Goal: Task Accomplishment & Management: Manage account settings

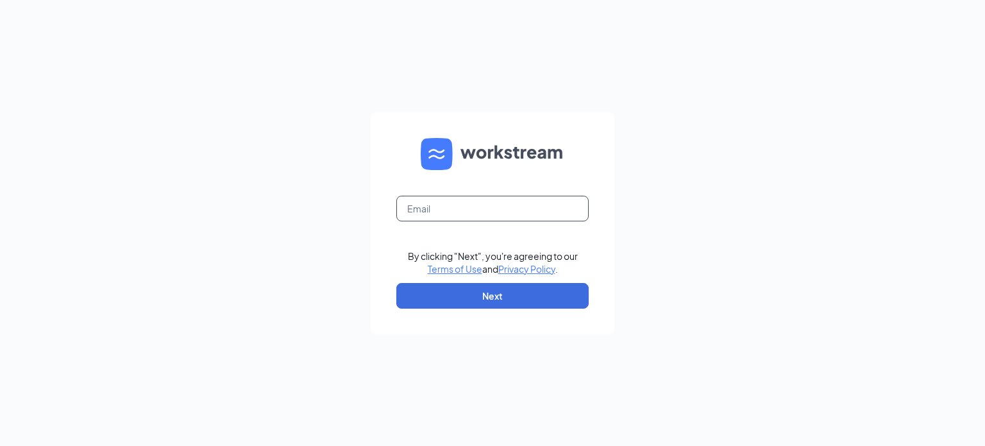
click at [527, 214] on input "text" at bounding box center [492, 209] width 192 height 26
type input "[EMAIL_ADDRESS][DOMAIN_NAME]"
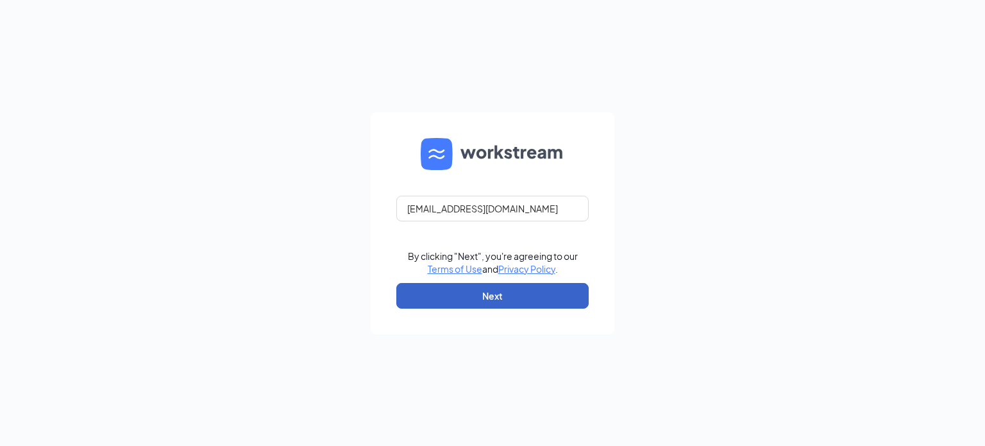
click at [493, 294] on button "Next" at bounding box center [492, 296] width 192 height 26
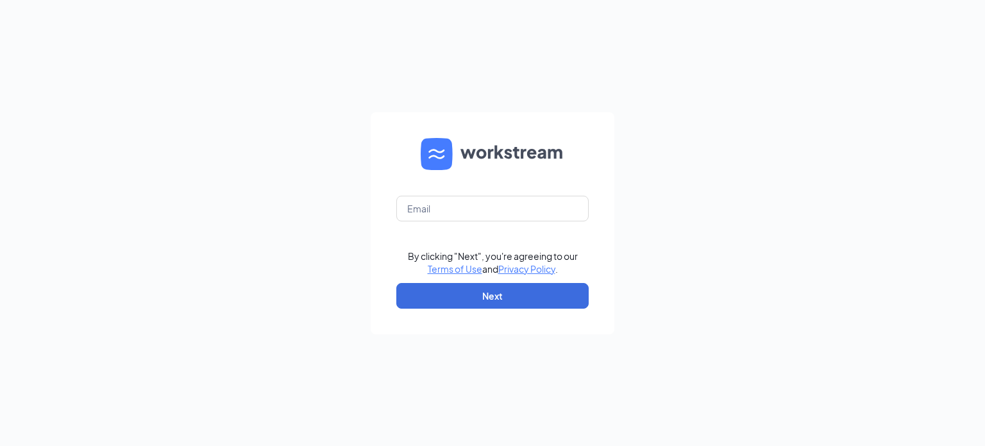
click at [470, 188] on form "By clicking "Next", you're agreeing to our Terms of Use and Privacy Policy . Ne…" at bounding box center [493, 223] width 244 height 222
click at [470, 205] on input "text" at bounding box center [492, 209] width 192 height 26
type input "dawnemilie@gmail.com"
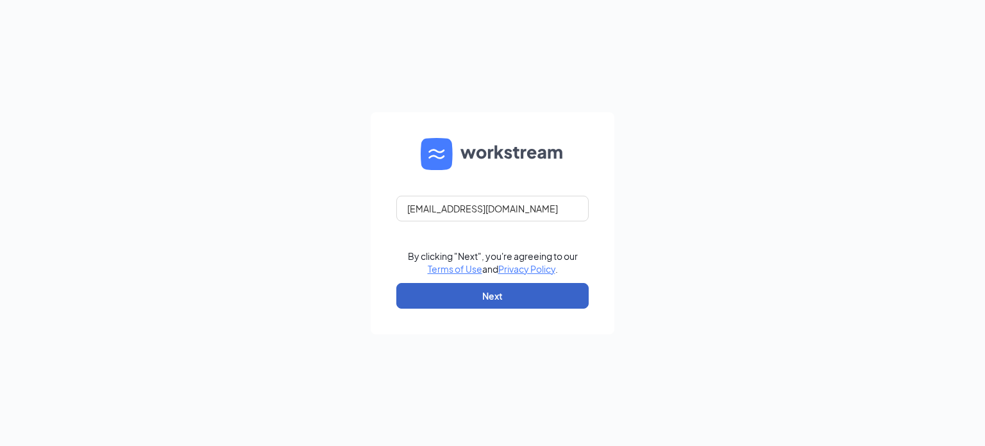
click at [495, 289] on button "Next" at bounding box center [492, 296] width 192 height 26
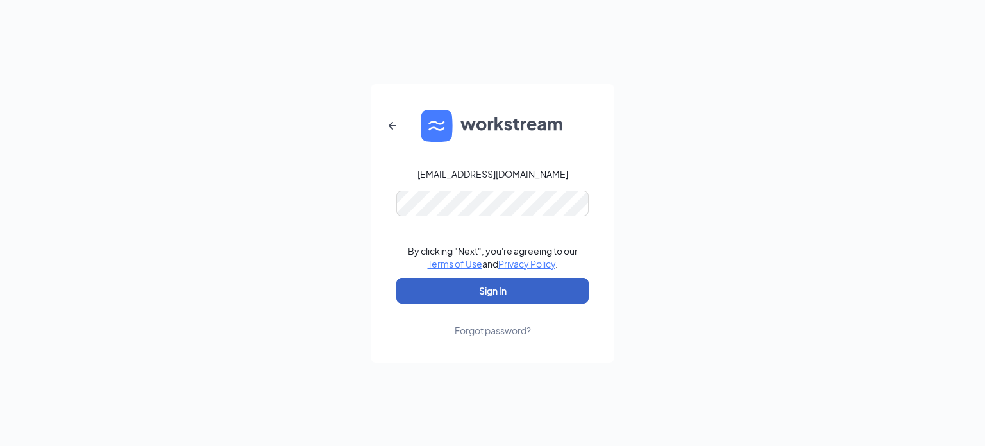
click at [464, 294] on button "Sign In" at bounding box center [492, 291] width 192 height 26
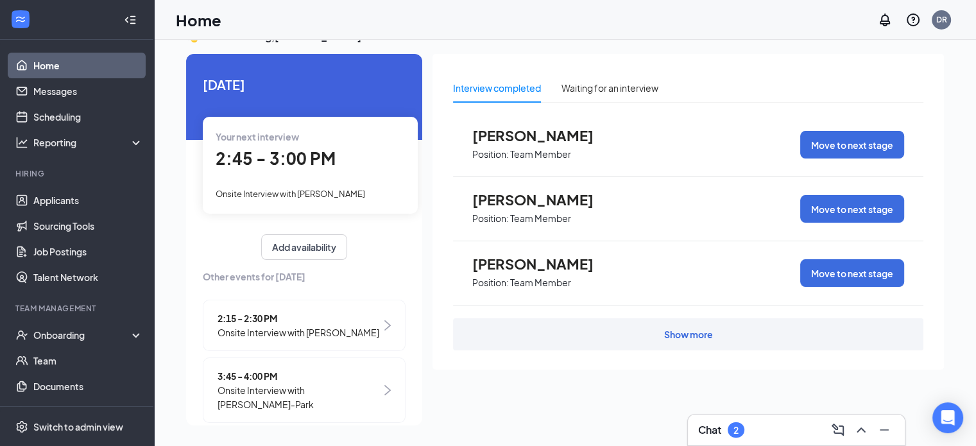
scroll to position [27, 0]
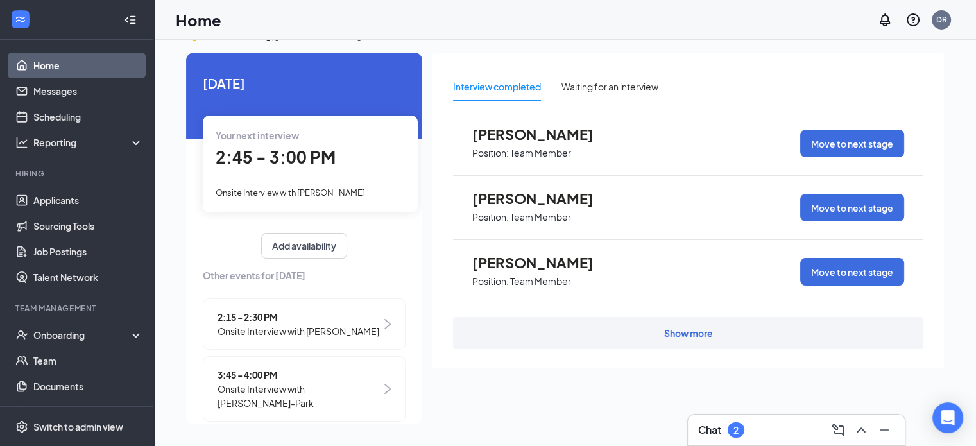
click at [756, 422] on div "Chat 2" at bounding box center [796, 430] width 196 height 21
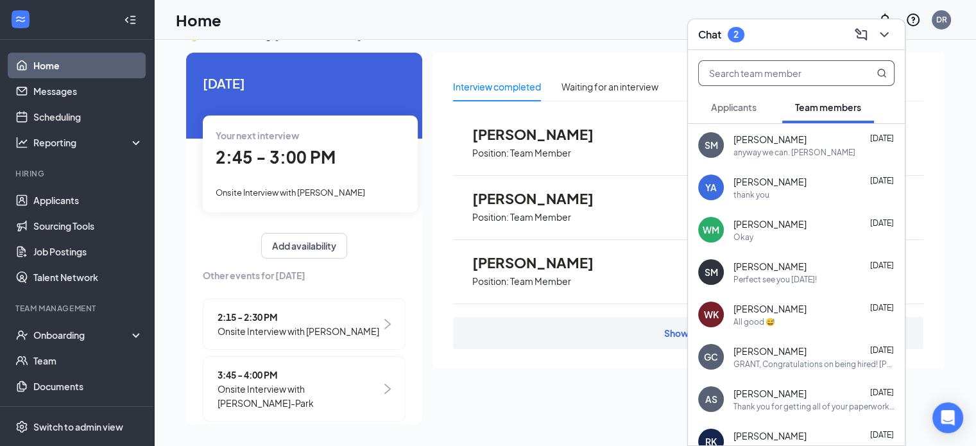
drag, startPoint x: 746, startPoint y: 110, endPoint x: 765, endPoint y: 66, distance: 47.4
click at [747, 109] on span "Applicants" at bounding box center [734, 107] width 46 height 12
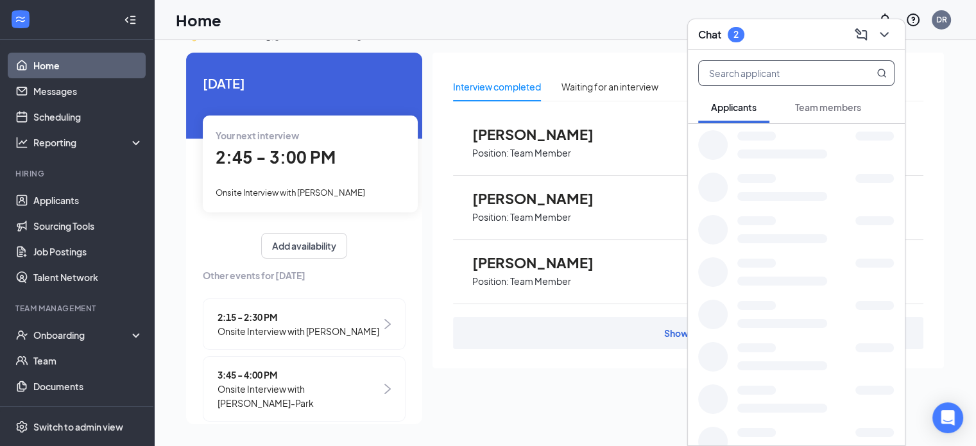
click at [761, 74] on input "text" at bounding box center [775, 73] width 152 height 24
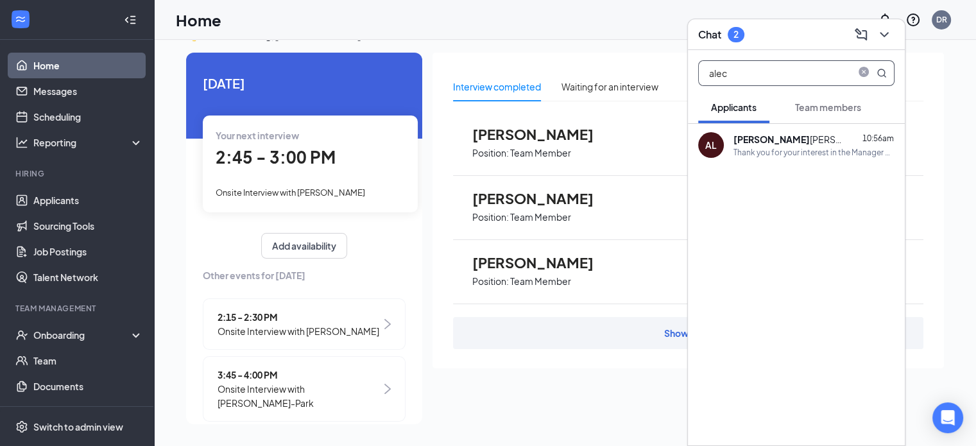
type input "alec"
click at [788, 148] on div "Thank you for your interest in the Manager position at Culver's of Cedar Rapids…" at bounding box center [813, 152] width 161 height 11
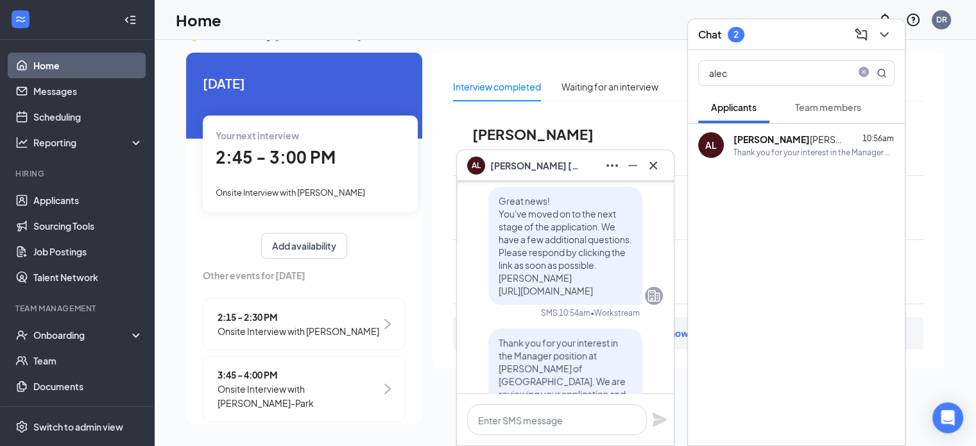
scroll to position [0, 0]
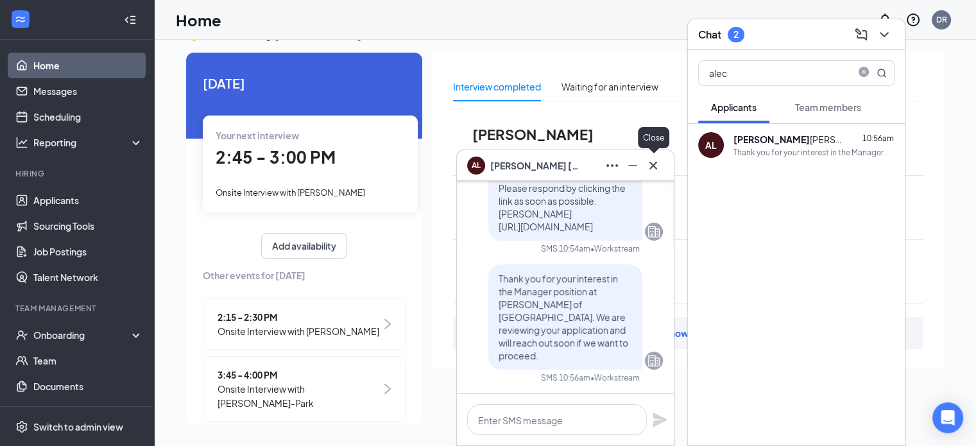
click at [658, 169] on icon "Cross" at bounding box center [652, 165] width 15 height 15
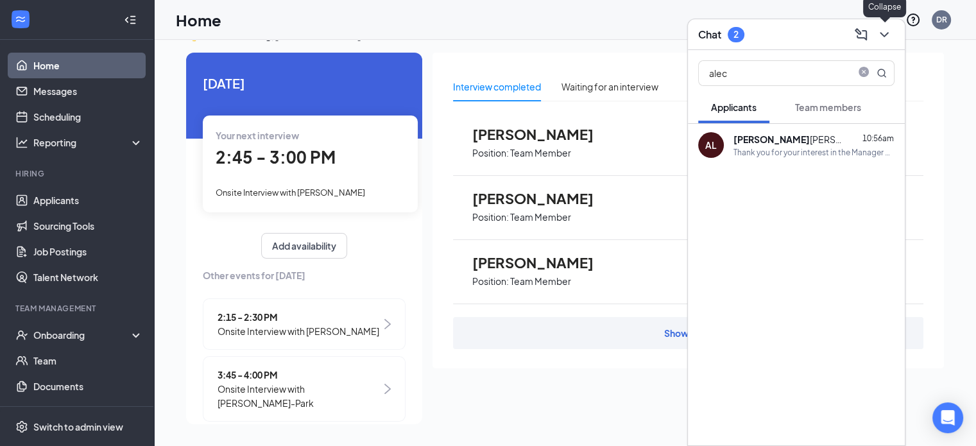
click at [873, 43] on div at bounding box center [882, 34] width 23 height 21
click at [886, 38] on icon "ChevronDown" at bounding box center [883, 34] width 15 height 15
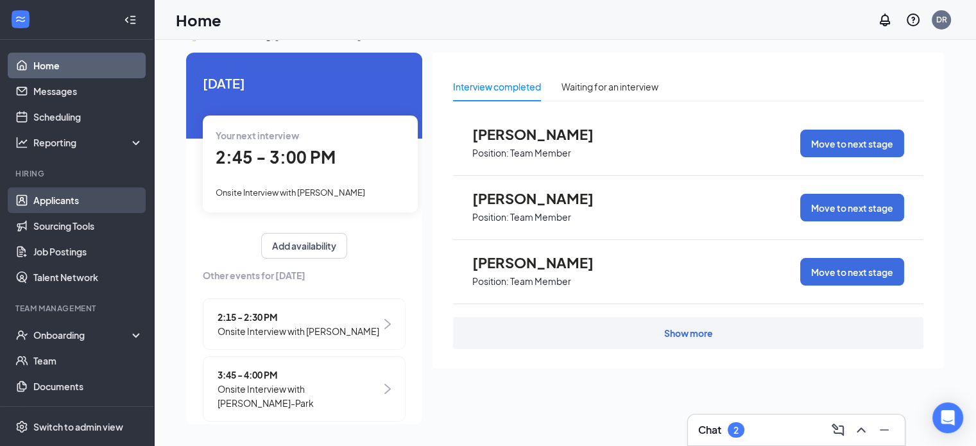
click at [101, 198] on link "Applicants" at bounding box center [88, 200] width 110 height 26
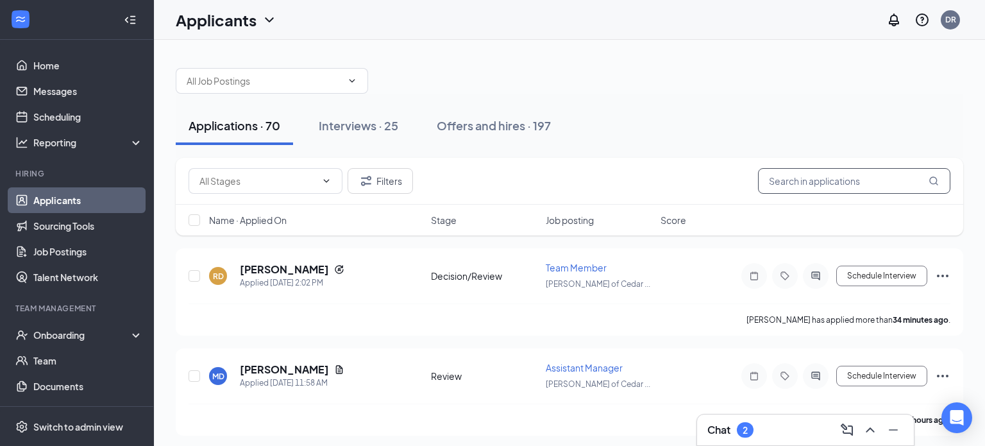
click at [793, 176] on input "text" at bounding box center [854, 181] width 192 height 26
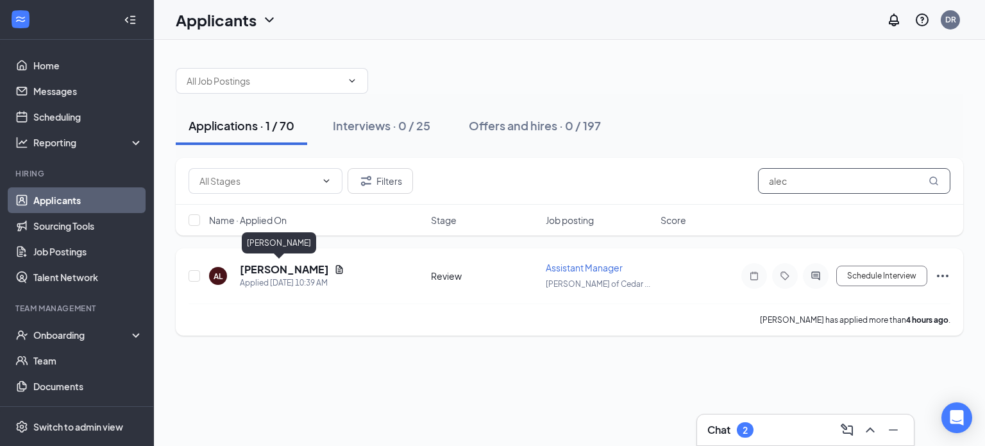
type input "alec"
click at [276, 266] on h5 "Alec Lloyd" at bounding box center [284, 269] width 89 height 14
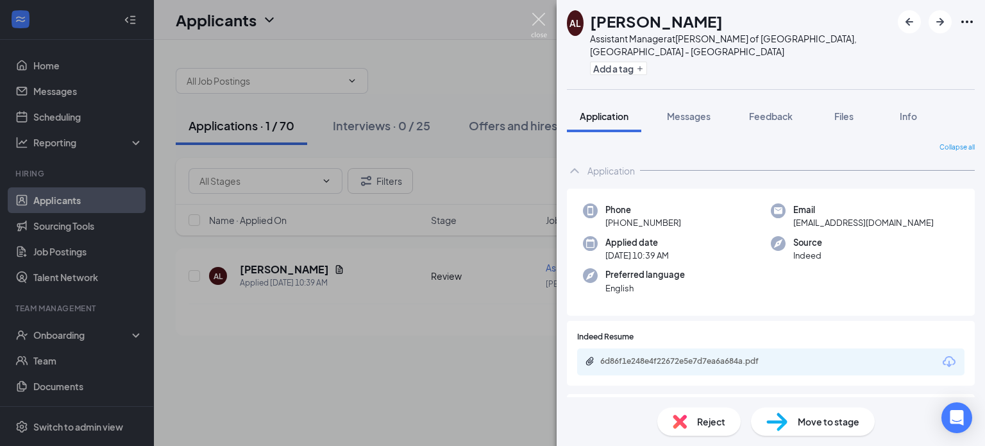
click at [538, 20] on img at bounding box center [539, 25] width 16 height 25
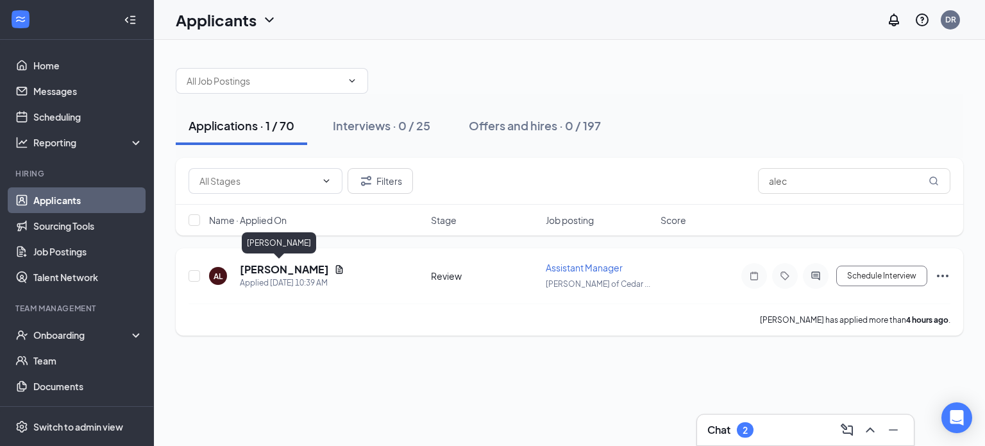
click at [275, 268] on h5 "Alec Lloyd" at bounding box center [284, 269] width 89 height 14
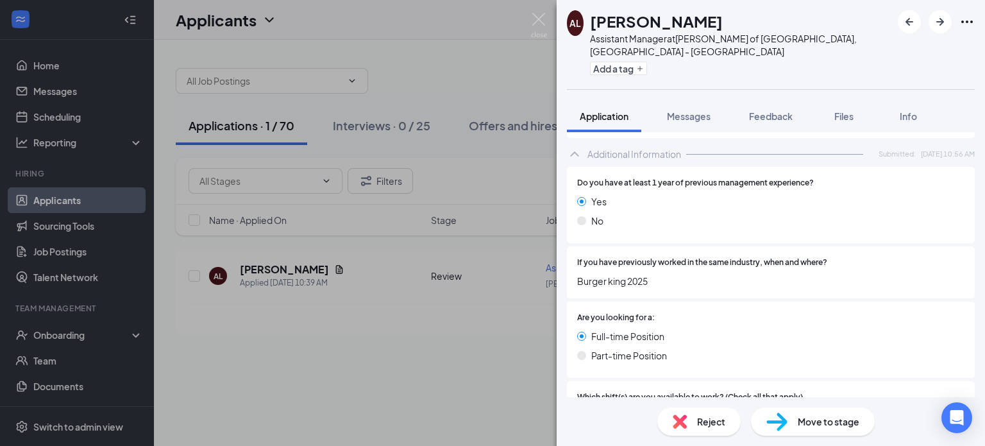
scroll to position [226, 0]
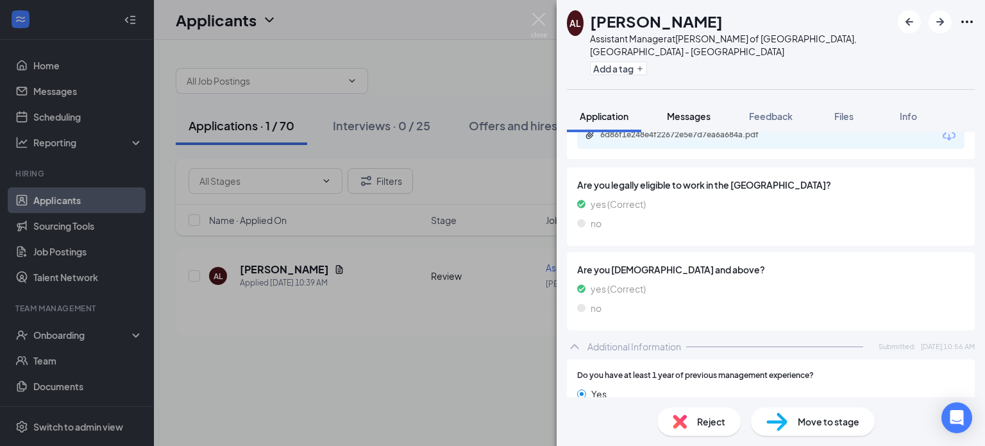
drag, startPoint x: 783, startPoint y: 105, endPoint x: 722, endPoint y: 115, distance: 61.8
click at [783, 110] on span "Feedback" at bounding box center [771, 116] width 44 height 12
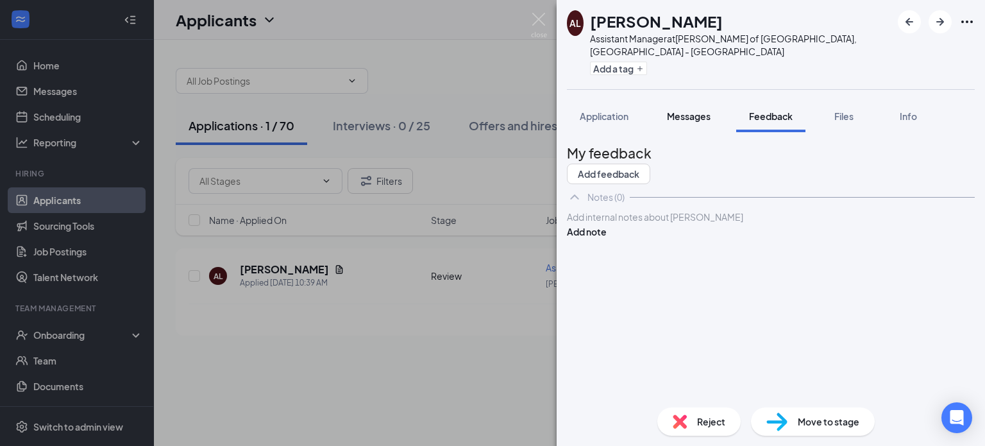
click at [694, 110] on span "Messages" at bounding box center [689, 116] width 44 height 12
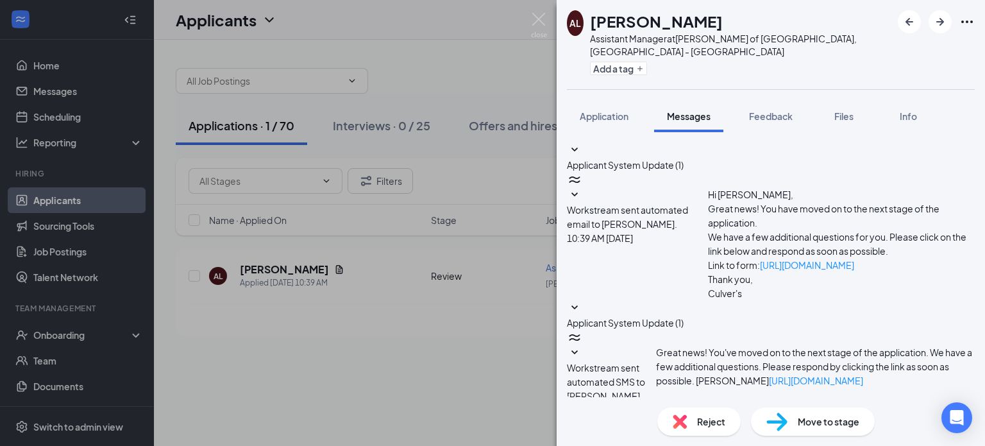
scroll to position [216, 0]
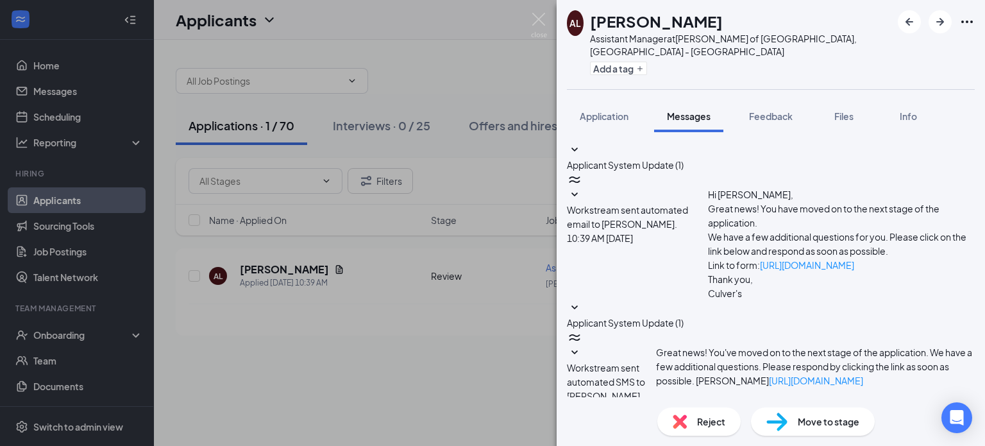
click at [686, 434] on span "Applicant System Update (2)" at bounding box center [626, 440] width 119 height 12
drag, startPoint x: 545, startPoint y: 26, endPoint x: 268, endPoint y: 288, distance: 381.7
click at [544, 26] on img at bounding box center [539, 25] width 16 height 25
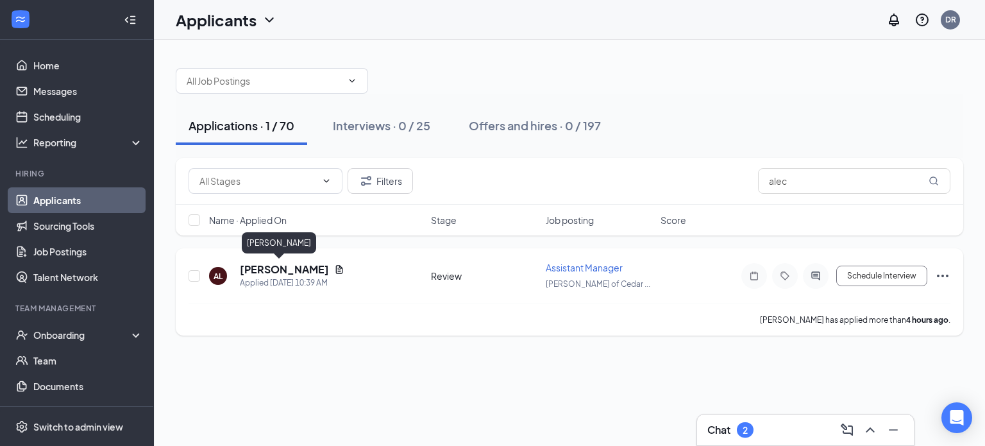
click at [260, 271] on h5 "Alec Lloyd" at bounding box center [284, 269] width 89 height 14
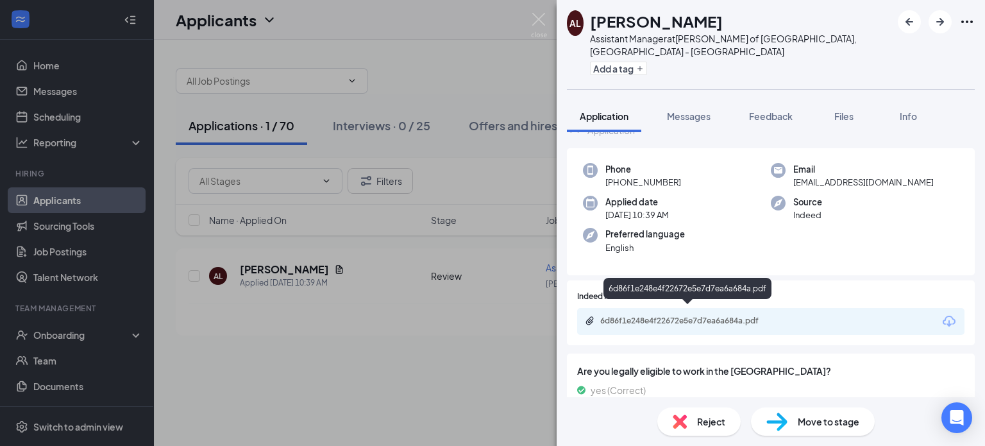
scroll to position [34, 0]
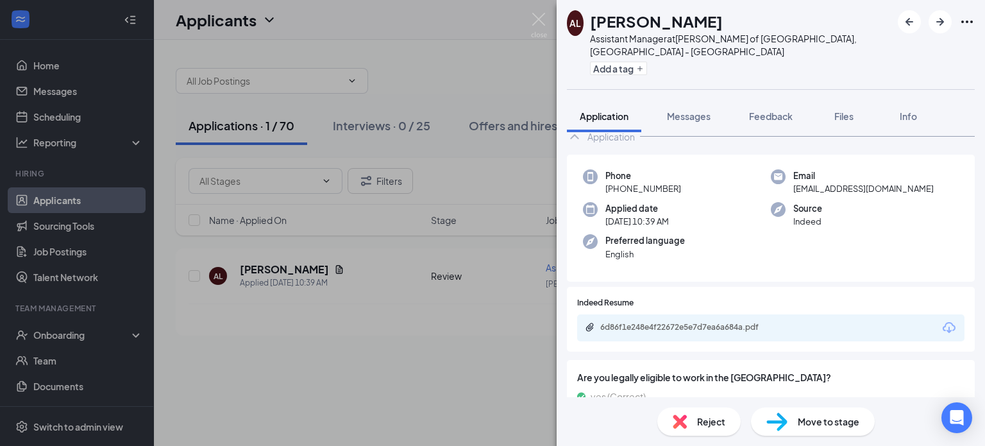
click at [658, 322] on div "6d86f1e248e4f22672e5e7d7ea6a684a.pdf" at bounding box center [689, 328] width 208 height 12
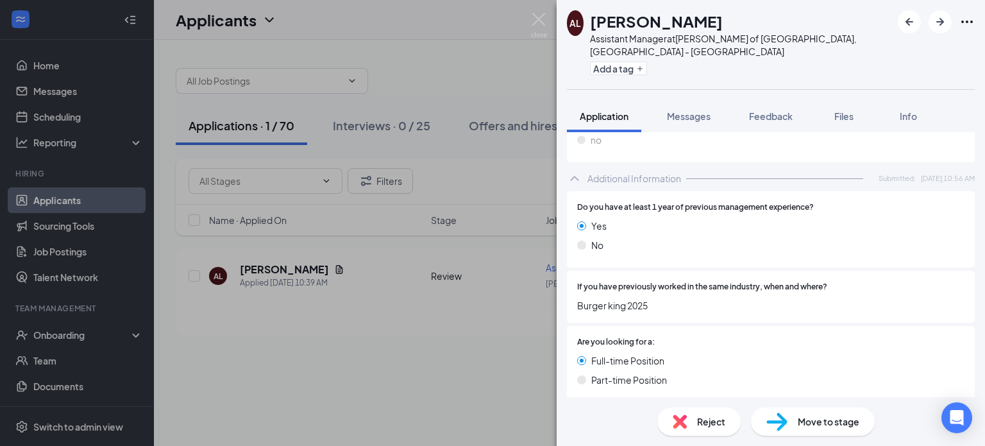
scroll to position [355, 0]
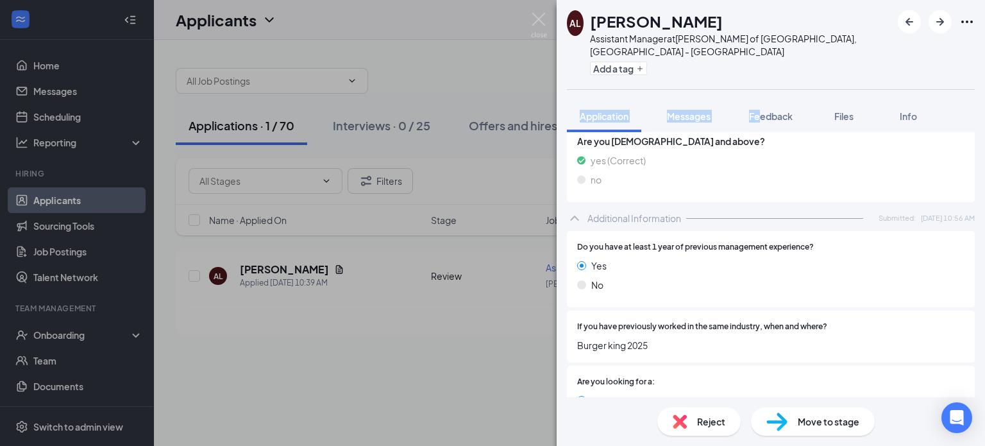
click at [763, 82] on div "AL Alec Lloyd Assistant Manager at Culver's of Cedar Rapids, IA - Edgewood Rd S…" at bounding box center [771, 223] width 429 height 446
click at [759, 110] on span "Feedback" at bounding box center [771, 116] width 44 height 12
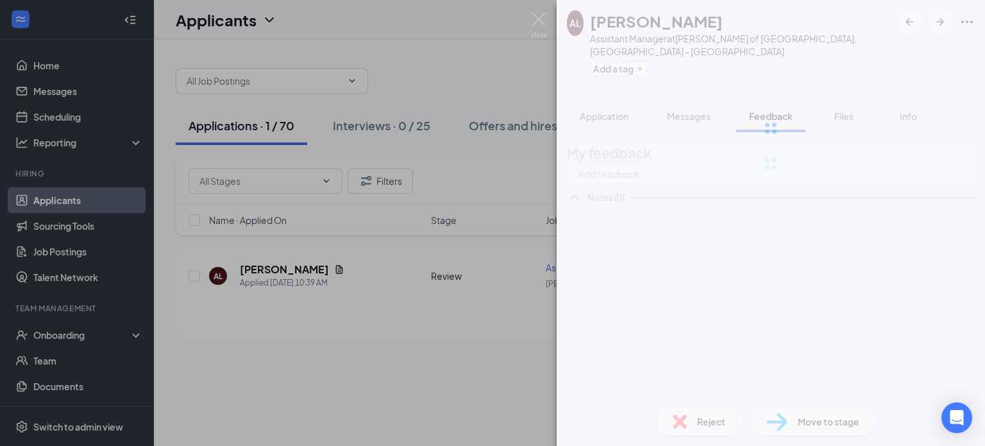
click at [606, 313] on div "AL Alec Lloyd Assistant Manager at Culver's of Cedar Rapids, IA - Edgewood Rd S…" at bounding box center [771, 223] width 429 height 446
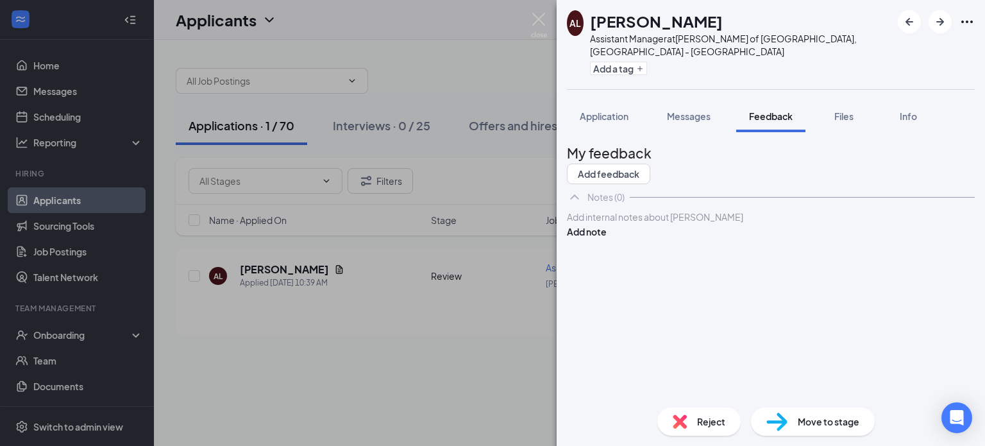
click at [678, 224] on div at bounding box center [771, 216] width 407 height 13
click at [677, 224] on div at bounding box center [771, 216] width 407 height 13
click at [669, 224] on div at bounding box center [771, 216] width 407 height 13
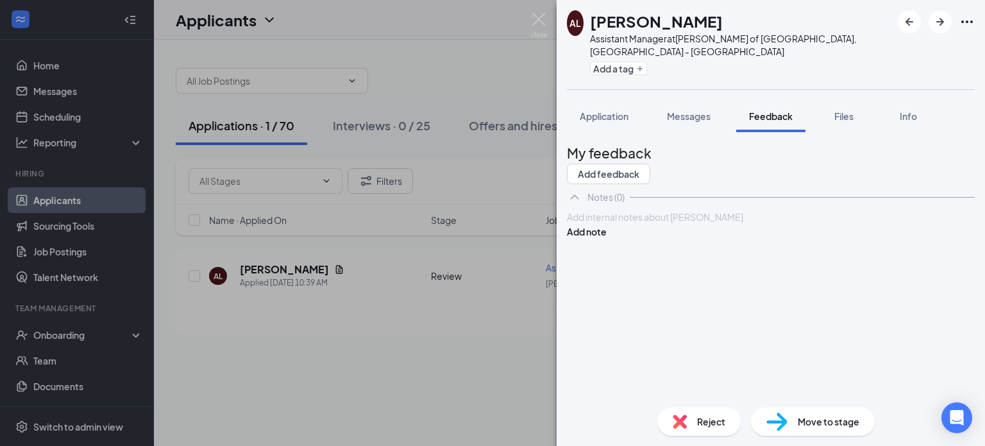
click at [668, 224] on div at bounding box center [771, 216] width 407 height 13
click at [667, 224] on div at bounding box center [771, 216] width 407 height 13
click at [684, 224] on div at bounding box center [771, 216] width 407 height 13
click at [669, 224] on div at bounding box center [771, 216] width 407 height 13
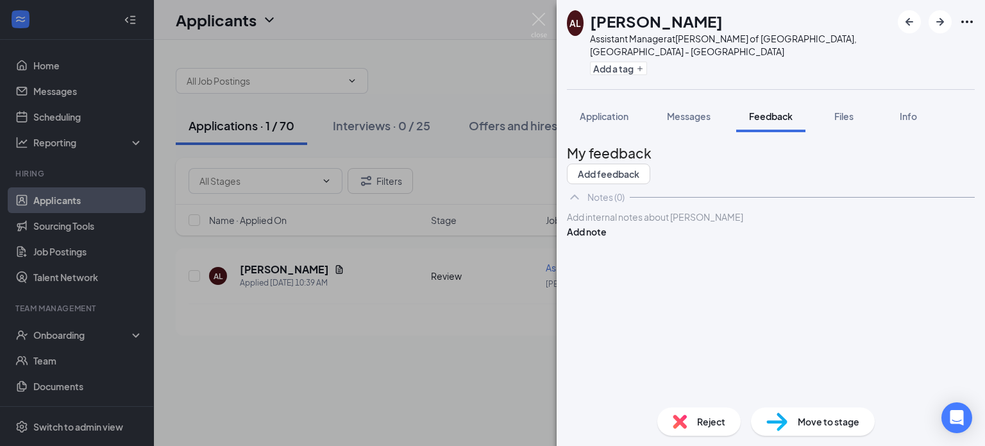
drag, startPoint x: 639, startPoint y: 234, endPoint x: 660, endPoint y: 217, distance: 26.5
click at [660, 217] on div "Add internal notes about Alec Lloyd Add note" at bounding box center [771, 224] width 408 height 29
drag, startPoint x: 660, startPoint y: 217, endPoint x: 636, endPoint y: 241, distance: 33.6
click at [636, 224] on div at bounding box center [771, 216] width 407 height 13
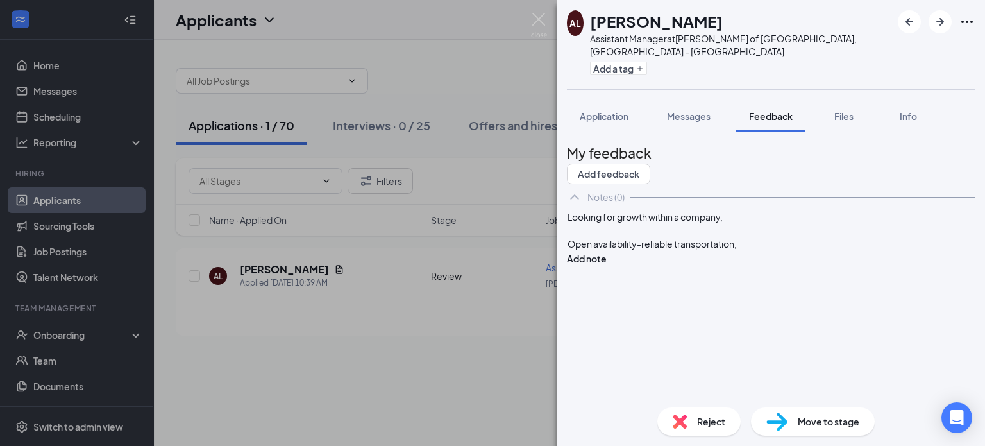
click at [638, 232] on div "Looking for growth within a company, Open availability-reliable transportation,…" at bounding box center [771, 238] width 408 height 56
click at [637, 232] on div "Looking for growth within a company, Open availability-reliable transportation,…" at bounding box center [771, 238] width 408 height 56
click at [775, 237] on div at bounding box center [771, 230] width 407 height 13
click at [773, 251] on div "Open availability-reliable transportation," at bounding box center [771, 243] width 407 height 13
click at [607, 251] on button "Add note" at bounding box center [587, 258] width 40 height 14
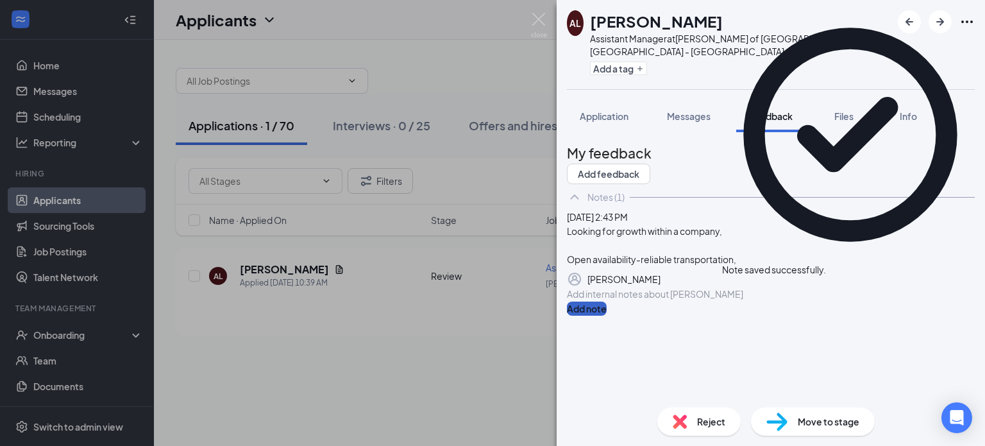
scroll to position [1, 0]
click at [621, 301] on div at bounding box center [771, 293] width 407 height 13
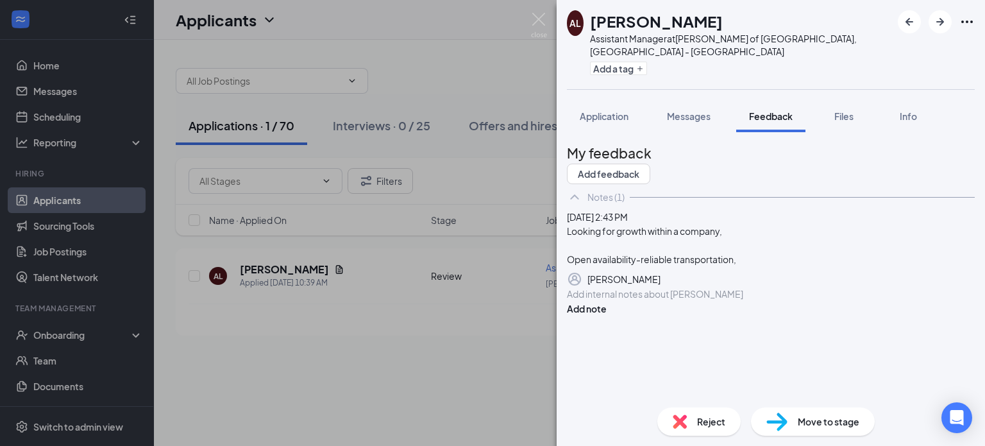
click at [744, 301] on div at bounding box center [771, 293] width 407 height 13
click at [615, 301] on div at bounding box center [771, 293] width 407 height 13
click at [606, 301] on div at bounding box center [771, 293] width 407 height 13
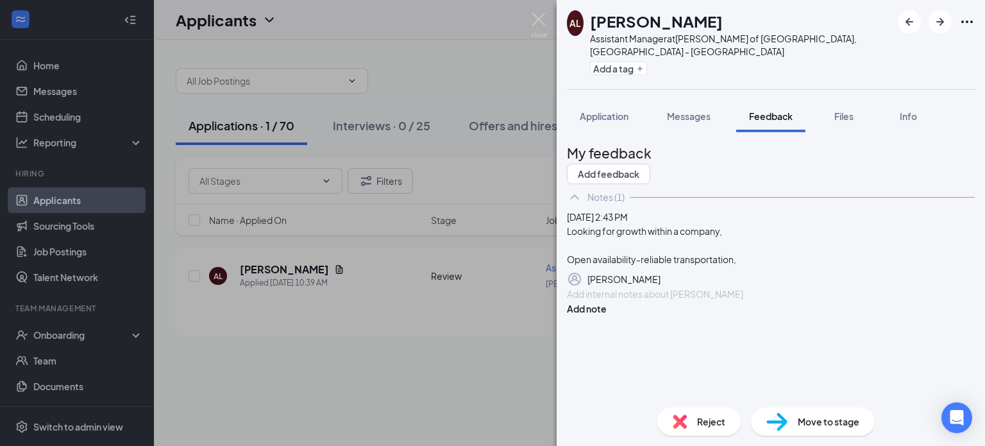
click at [622, 301] on div at bounding box center [771, 293] width 407 height 13
click at [674, 301] on div at bounding box center [771, 293] width 407 height 13
drag, startPoint x: 678, startPoint y: 370, endPoint x: 687, endPoint y: 374, distance: 9.8
click at [687, 301] on div at bounding box center [771, 293] width 407 height 13
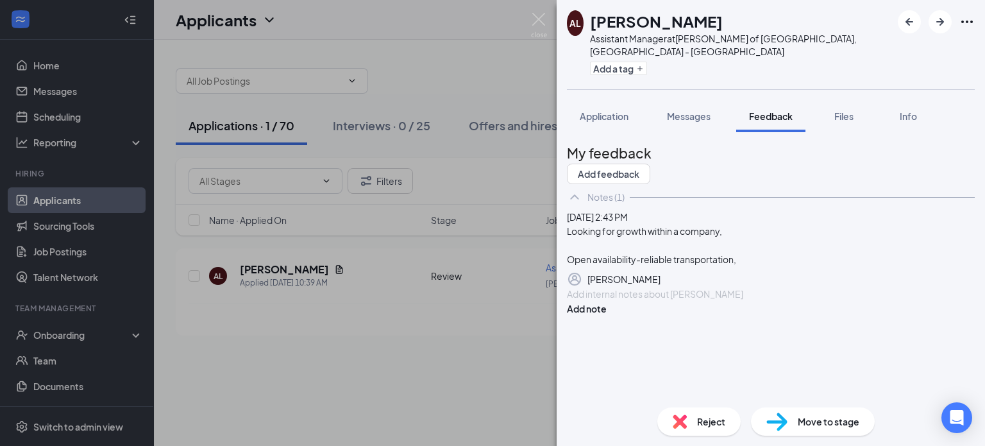
click at [687, 301] on div at bounding box center [771, 293] width 407 height 13
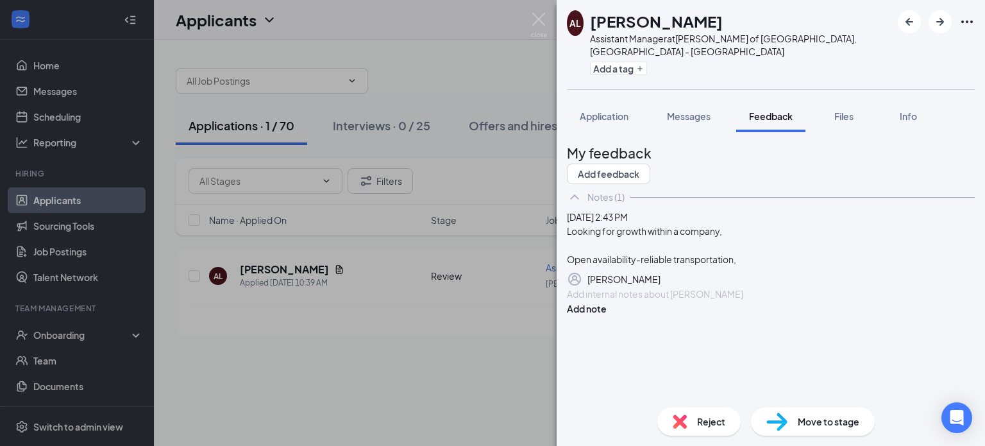
click at [692, 301] on div at bounding box center [771, 293] width 407 height 13
click at [688, 301] on div at bounding box center [771, 293] width 407 height 13
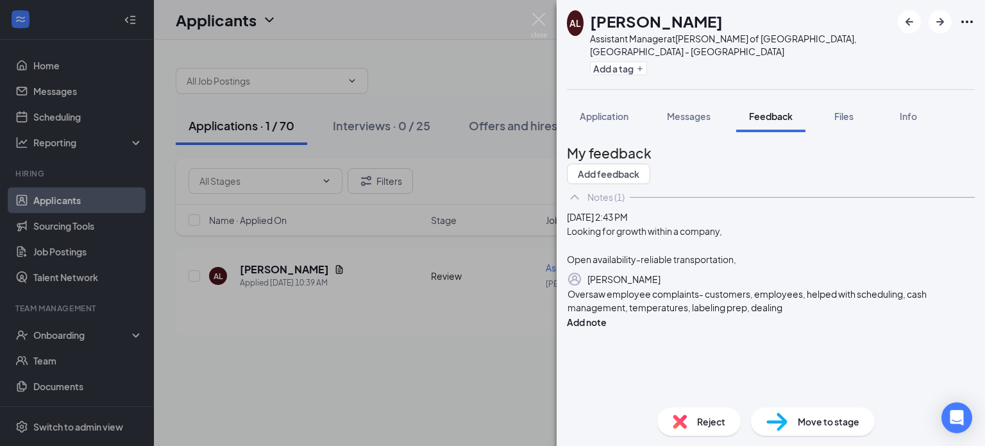
scroll to position [6, 0]
click at [774, 314] on div "Oversaw employee complaints- customers, employees, helped with scheduling, cash…" at bounding box center [771, 300] width 407 height 27
click at [771, 314] on div "Oversaw employee complaints- customers, employees, helped with scheduling, cash…" at bounding box center [771, 300] width 407 height 27
click at [718, 314] on div "Oversaw employee complaints- customers, employees, helped with scheduling, cash…" at bounding box center [771, 300] width 407 height 27
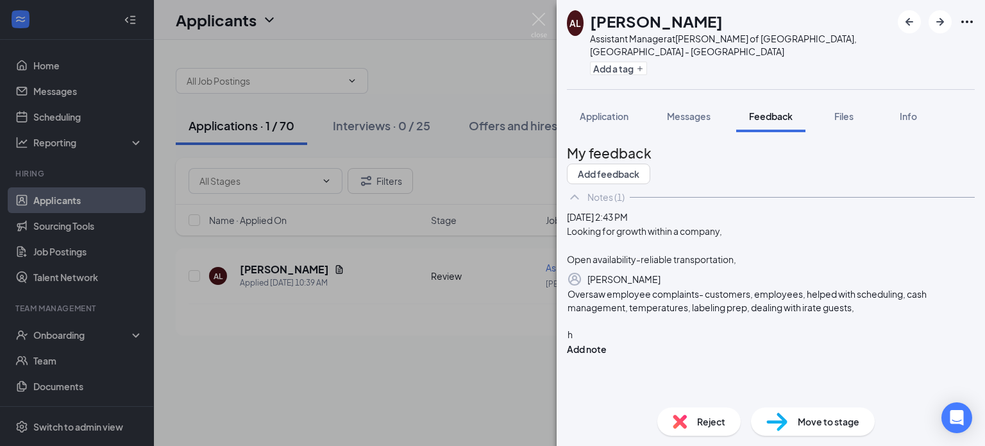
scroll to position [33, 0]
click at [710, 328] on div at bounding box center [771, 320] width 407 height 13
click at [740, 341] on div "helped menu creations, advire" at bounding box center [771, 334] width 407 height 13
click at [825, 314] on div "Oversaw employee complaints- customers, employees, helped with scheduling, cash…" at bounding box center [771, 300] width 407 height 27
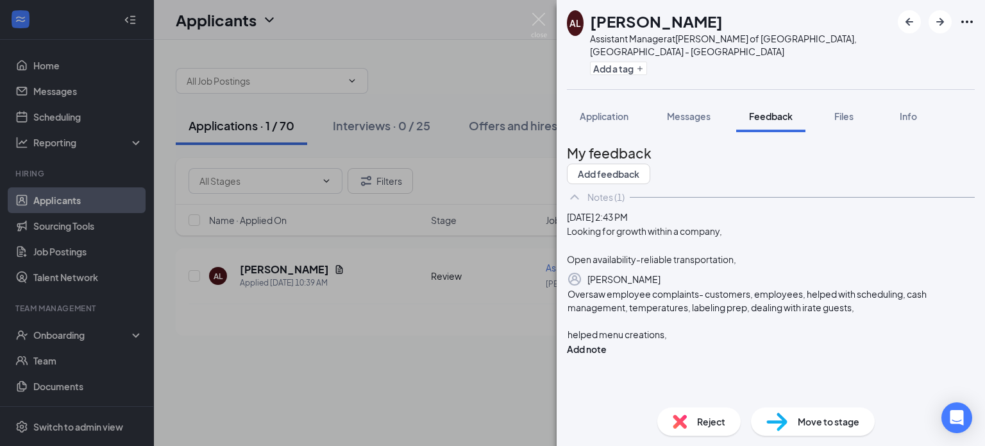
click at [796, 328] on div at bounding box center [771, 320] width 407 height 13
click at [765, 328] on div at bounding box center [771, 320] width 407 height 13
click at [763, 341] on div "helped menu creations," at bounding box center [771, 334] width 407 height 13
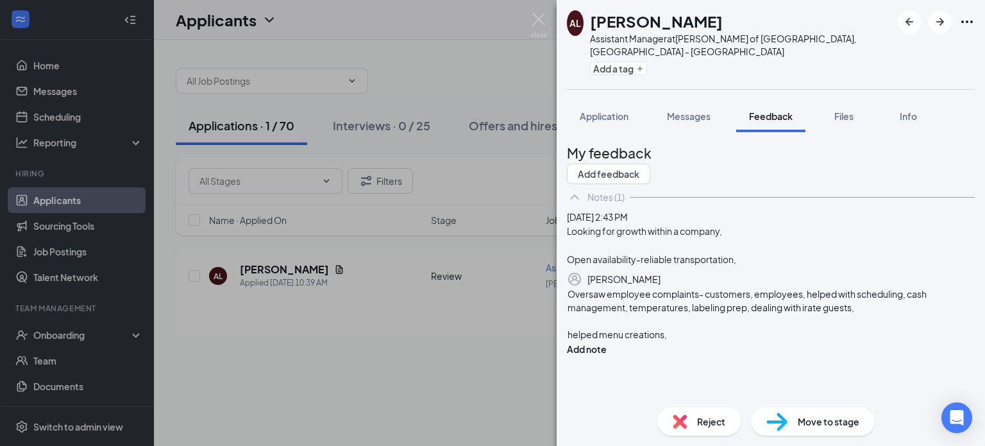
click at [763, 341] on div "helped menu creations," at bounding box center [771, 334] width 407 height 13
click at [763, 341] on div "helped menu creations" at bounding box center [771, 334] width 407 height 13
click at [760, 341] on div "helped menu creations" at bounding box center [771, 334] width 407 height 13
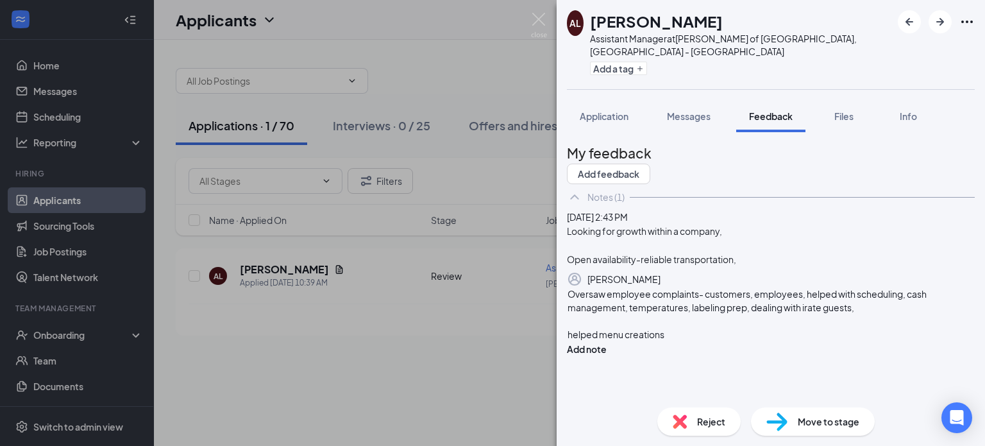
click at [760, 341] on div "helped menu creations" at bounding box center [771, 334] width 407 height 13
click at [779, 397] on div "Reject Move to stage" at bounding box center [771, 421] width 429 height 49
click at [733, 328] on div at bounding box center [771, 320] width 407 height 13
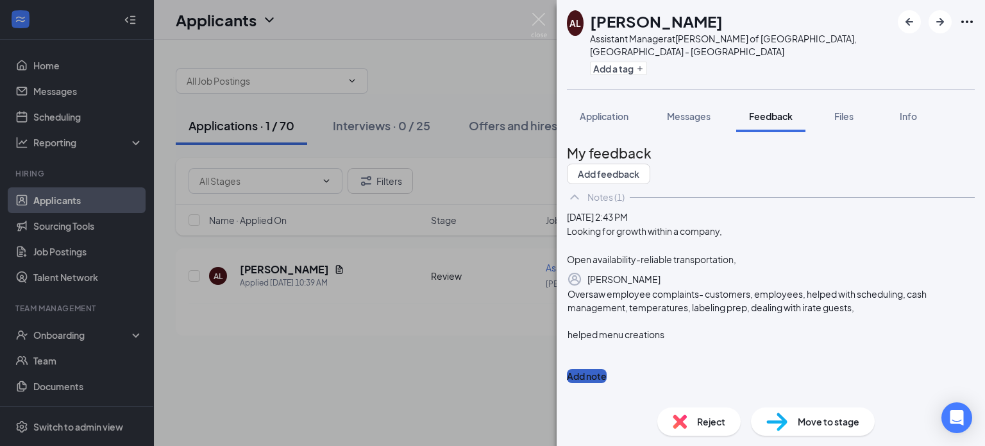
click at [607, 369] on button "Add note" at bounding box center [587, 376] width 40 height 14
click at [942, 344] on div "Oversaw employee complaints- customers, employees, helped with scheduling, cash…" at bounding box center [771, 335] width 408 height 96
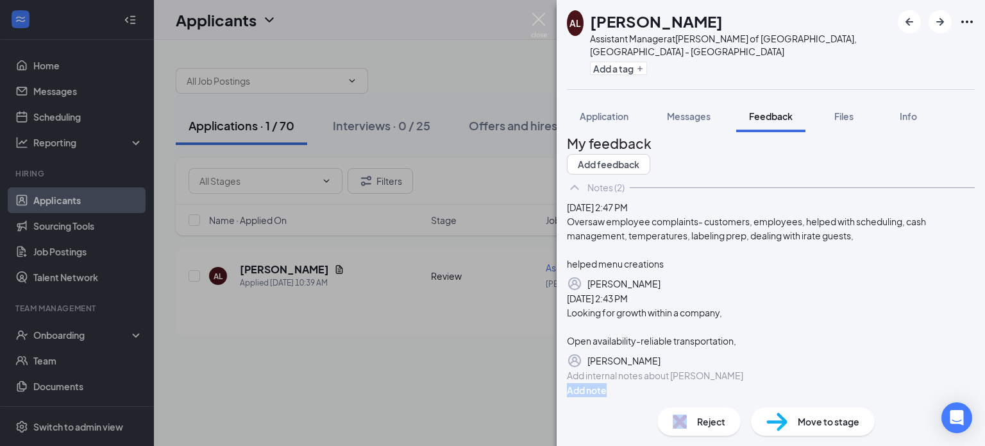
scroll to position [124, 0]
click at [790, 371] on div at bounding box center [771, 375] width 407 height 13
click at [616, 378] on div at bounding box center [771, 375] width 407 height 13
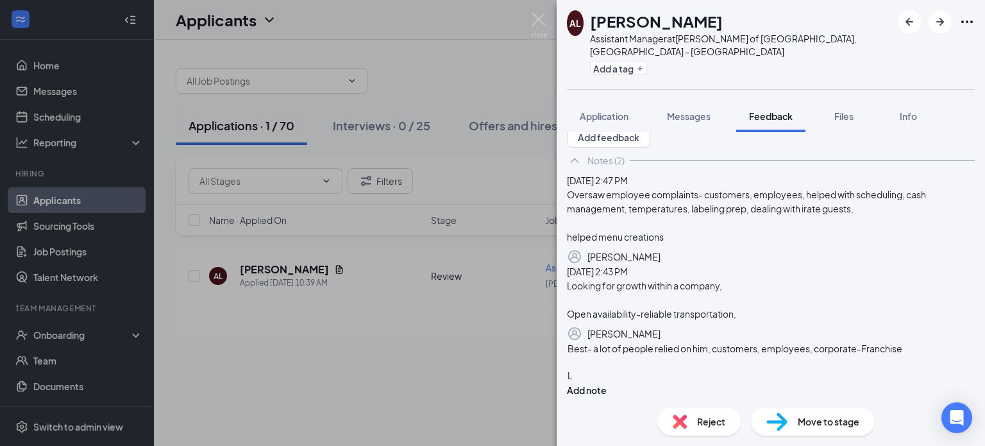
scroll to position [142, 0]
click at [607, 383] on button "Add note" at bounding box center [587, 390] width 40 height 14
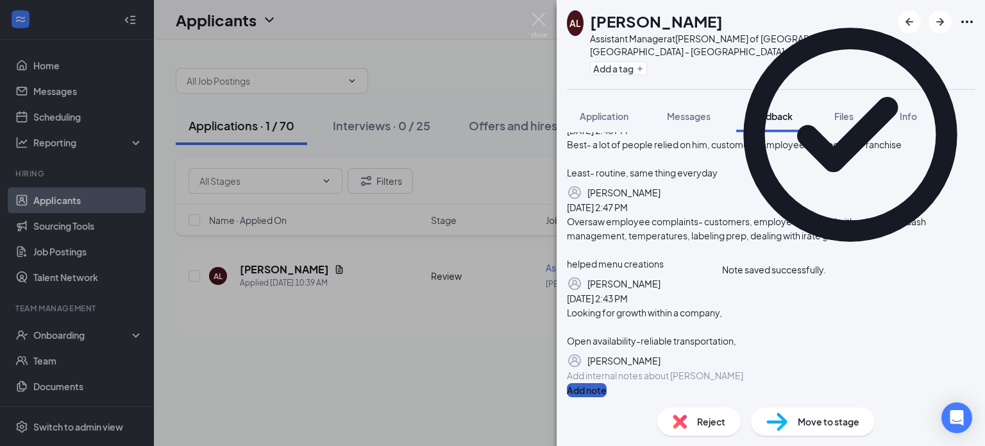
scroll to position [232, 0]
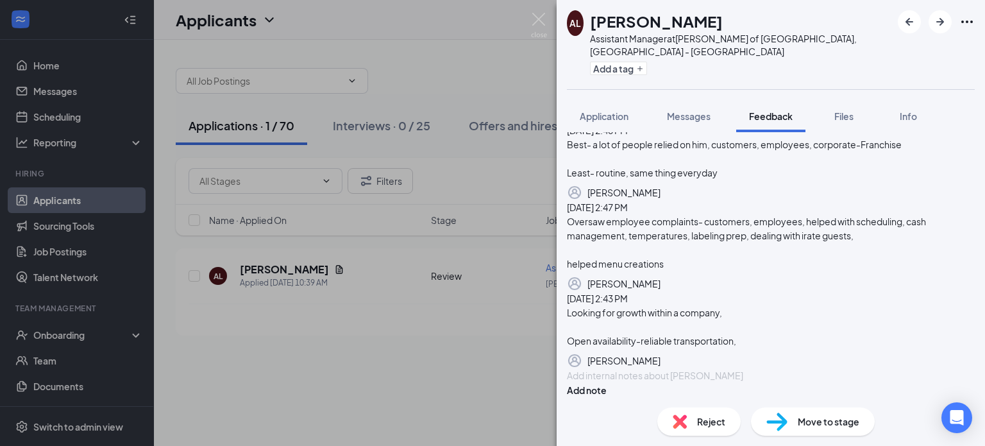
click at [698, 369] on div at bounding box center [771, 375] width 407 height 13
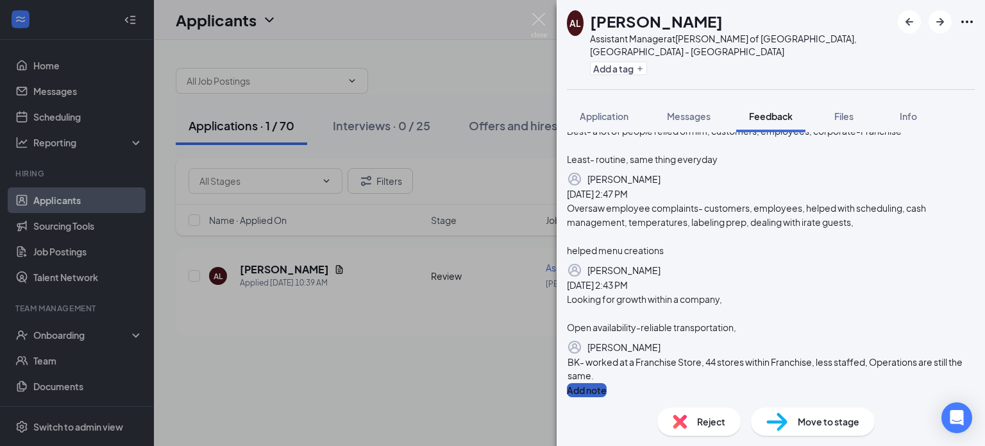
click at [607, 383] on button "Add note" at bounding box center [587, 390] width 40 height 14
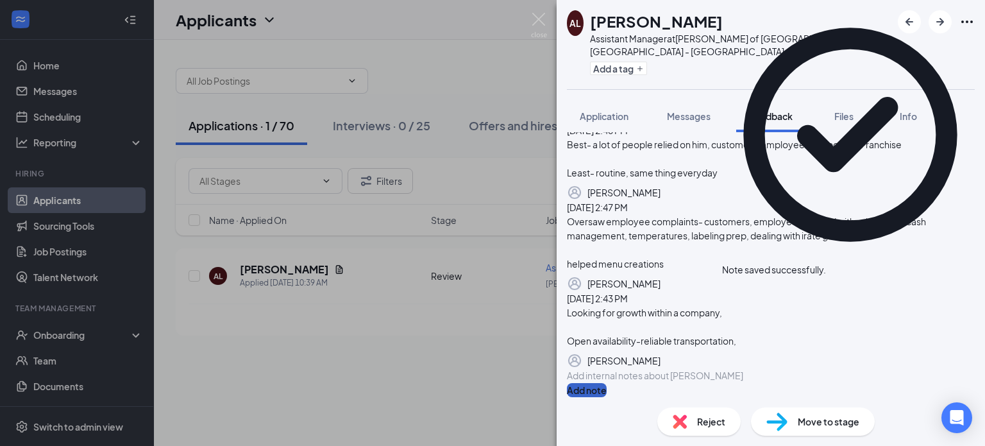
scroll to position [327, 0]
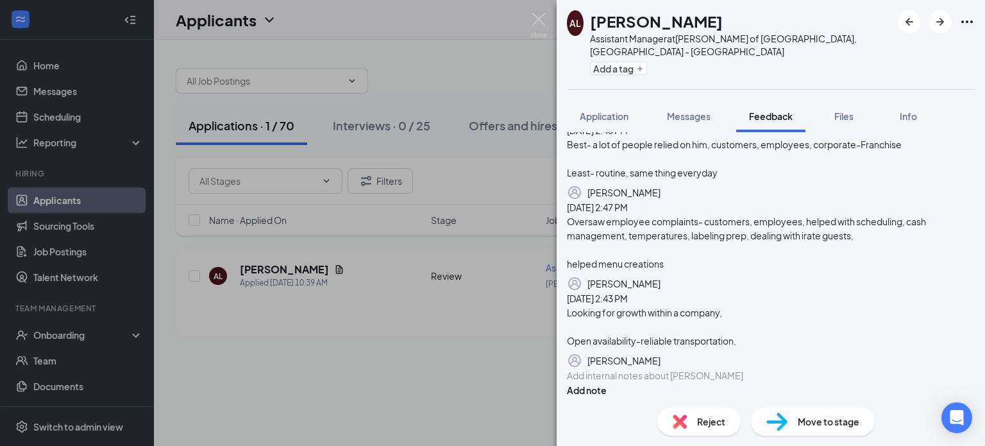
click at [659, 369] on div at bounding box center [771, 375] width 407 height 13
click at [689, 369] on div at bounding box center [771, 375] width 407 height 13
click at [715, 374] on div at bounding box center [771, 375] width 407 height 13
click at [736, 380] on div "Add internal notes about Alec Lloyd Add note" at bounding box center [771, 382] width 408 height 29
drag, startPoint x: 738, startPoint y: 372, endPoint x: 741, endPoint y: 362, distance: 10.8
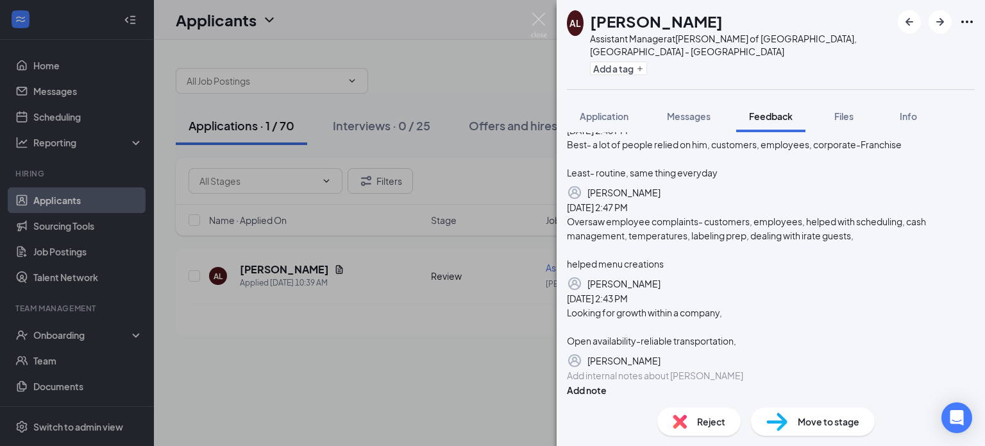
click at [738, 371] on div at bounding box center [771, 375] width 407 height 13
click at [607, 383] on button "Add note" at bounding box center [587, 390] width 40 height 14
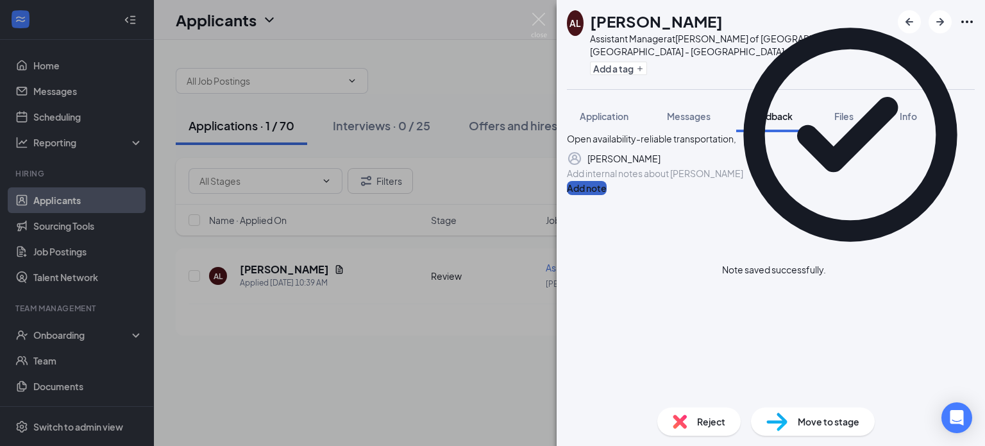
scroll to position [408, 0]
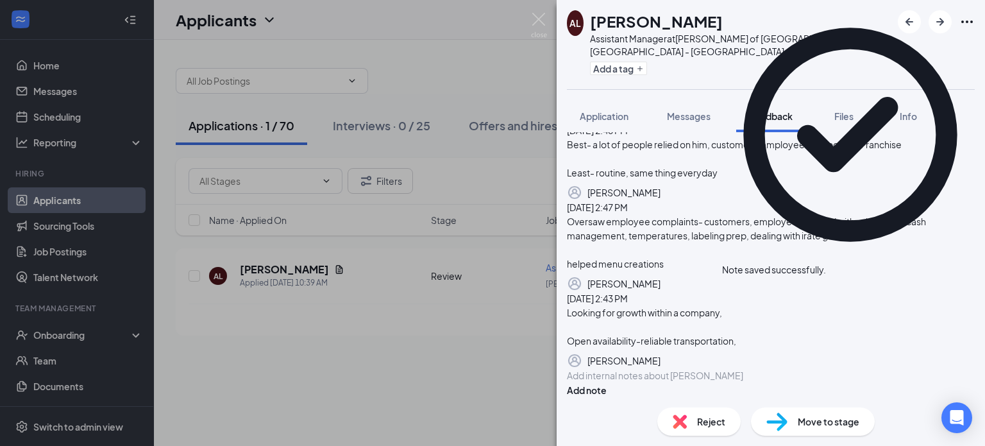
click at [705, 373] on div at bounding box center [771, 375] width 407 height 13
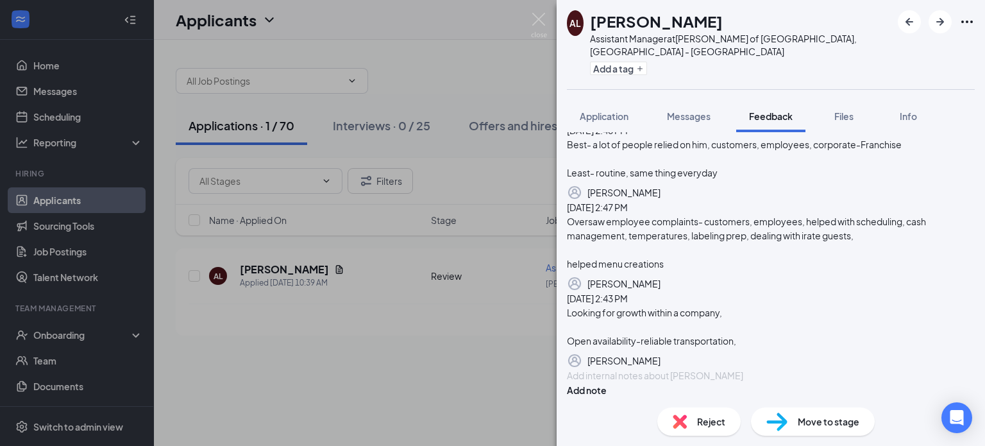
click at [687, 369] on div at bounding box center [771, 375] width 407 height 13
click at [816, 375] on div at bounding box center [771, 375] width 407 height 13
click at [803, 374] on div at bounding box center [771, 375] width 407 height 13
drag, startPoint x: 803, startPoint y: 374, endPoint x: 744, endPoint y: 179, distance: 203.8
click at [738, 192] on div "Today 2:50 PM $18 an hour Dawn Ramirez Today 2:49 PM BK- worked at a Franchise …" at bounding box center [771, 205] width 408 height 386
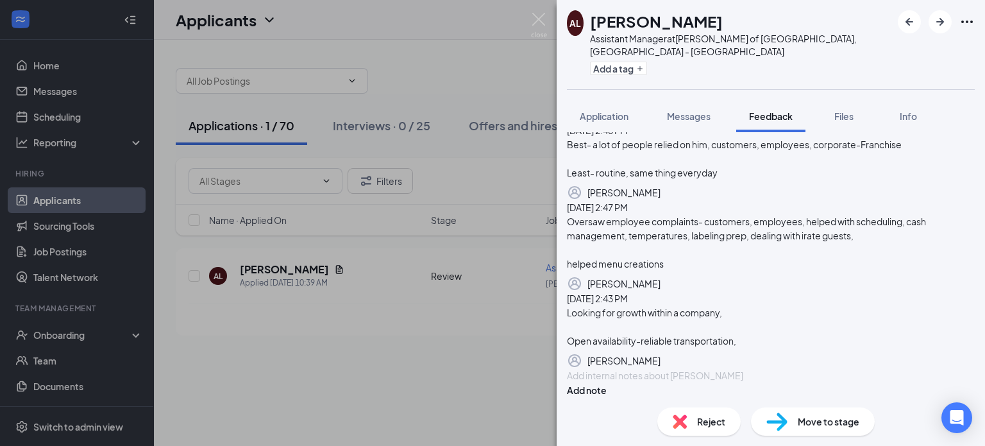
click at [720, 370] on div at bounding box center [771, 375] width 407 height 13
click at [724, 374] on div at bounding box center [771, 375] width 407 height 13
click at [723, 369] on div at bounding box center [771, 375] width 407 height 13
click at [723, 371] on div at bounding box center [771, 375] width 407 height 13
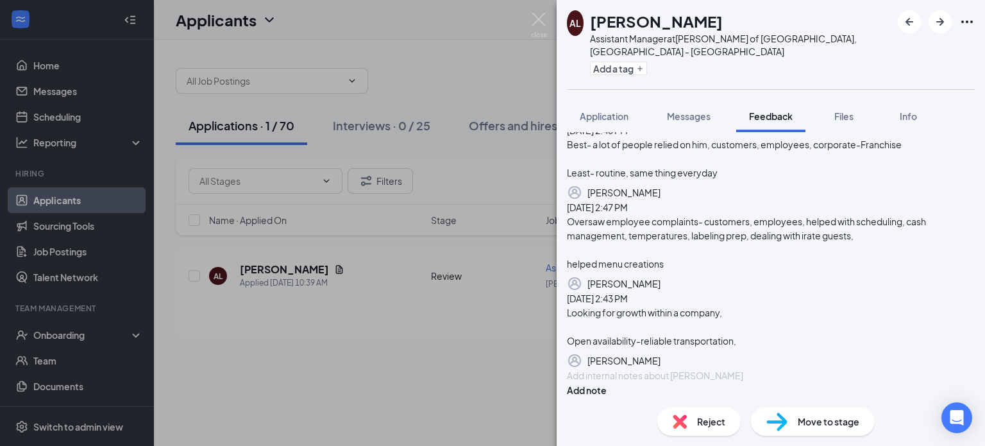
click at [756, 377] on div at bounding box center [771, 375] width 407 height 13
click at [769, 376] on div at bounding box center [771, 375] width 407 height 13
click at [754, 374] on div at bounding box center [771, 375] width 407 height 13
click at [674, 369] on div at bounding box center [771, 375] width 407 height 13
drag, startPoint x: 660, startPoint y: 380, endPoint x: 617, endPoint y: 368, distance: 44.7
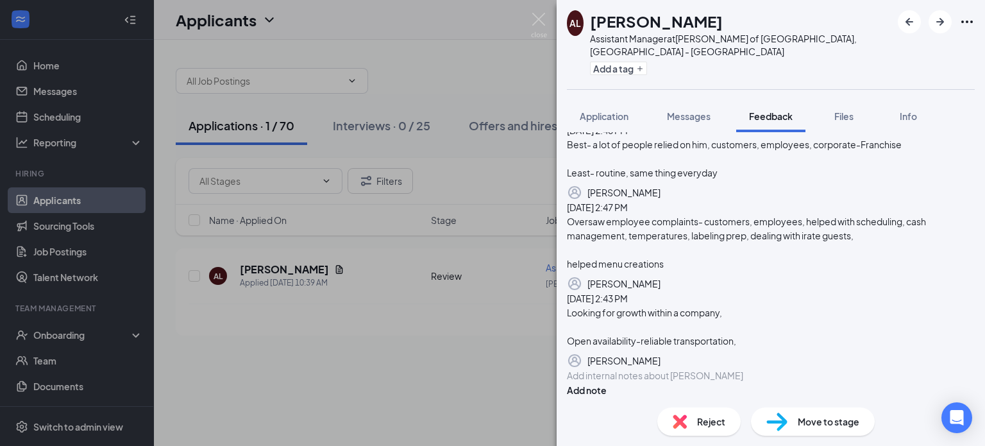
click at [617, 369] on div at bounding box center [771, 375] width 407 height 13
click at [713, 369] on div at bounding box center [771, 375] width 407 height 13
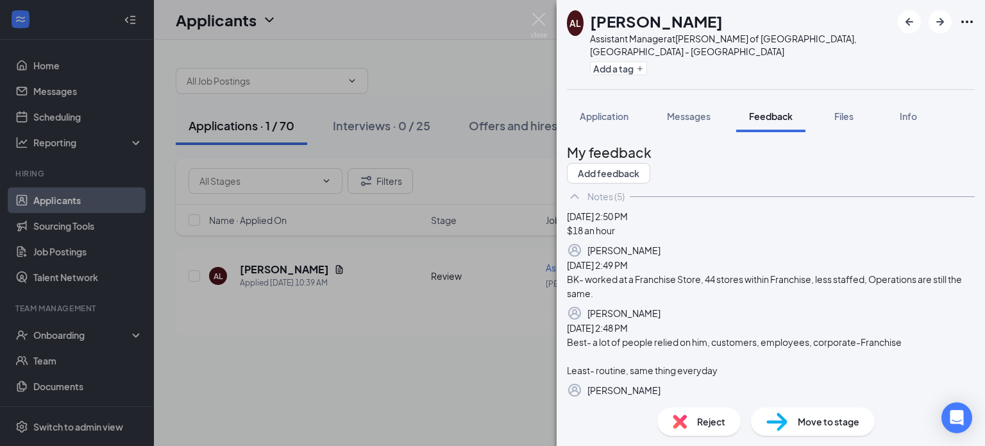
scroll to position [0, 0]
click at [803, 419] on span "Move to stage" at bounding box center [829, 421] width 62 height 14
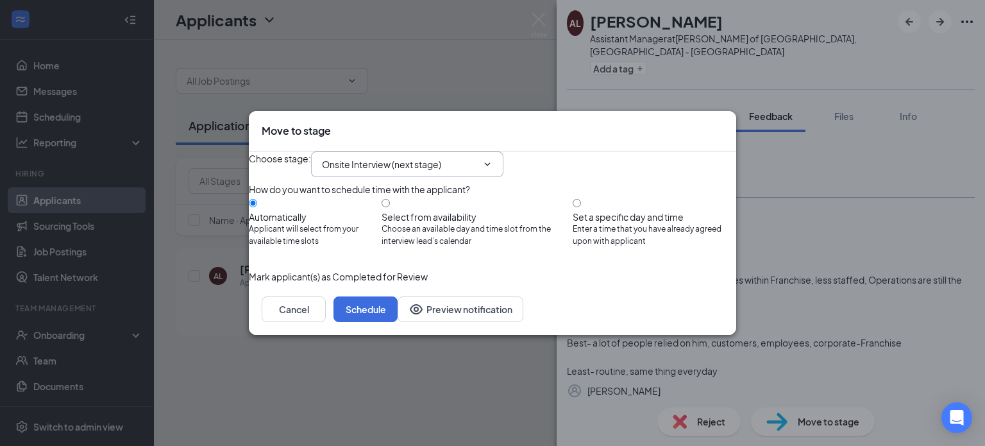
click at [504, 157] on span "Onsite Interview (next stage)" at bounding box center [407, 164] width 192 height 26
click at [493, 159] on icon "ChevronDown" at bounding box center [487, 164] width 10 height 10
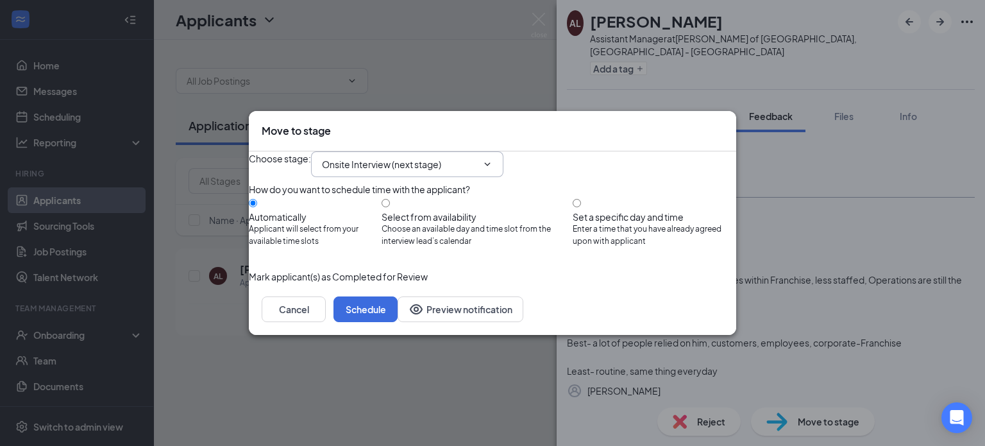
drag, startPoint x: 459, startPoint y: 155, endPoint x: 706, endPoint y: 98, distance: 253.4
click at [459, 157] on input "Onsite Interview (next stage)" at bounding box center [399, 164] width 155 height 14
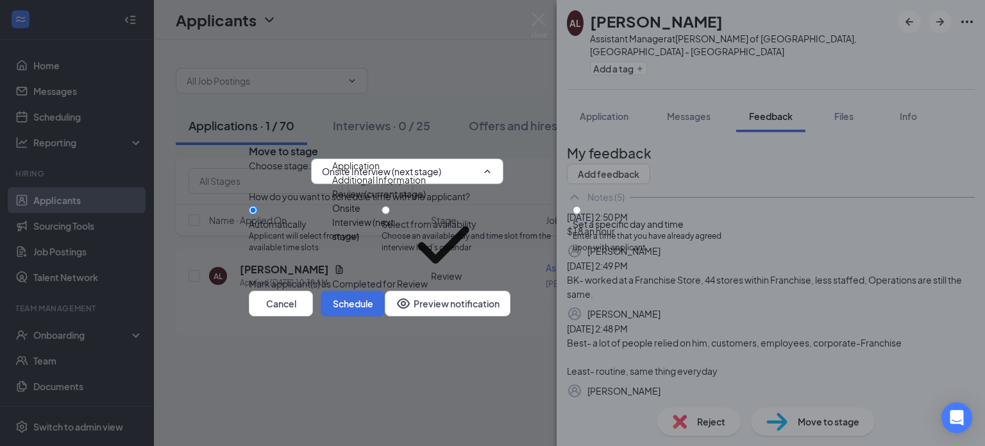
scroll to position [44, 0]
drag, startPoint x: 427, startPoint y: 273, endPoint x: 442, endPoint y: 269, distance: 15.9
click at [404, 317] on div "Decision/Review" at bounding box center [367, 324] width 71 height 14
type input "Decision/Review"
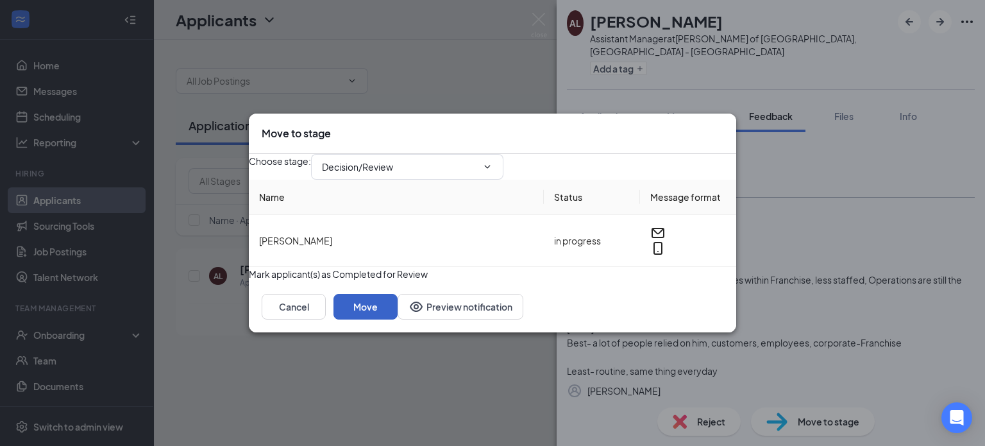
click at [398, 316] on button "Move" at bounding box center [366, 307] width 64 height 26
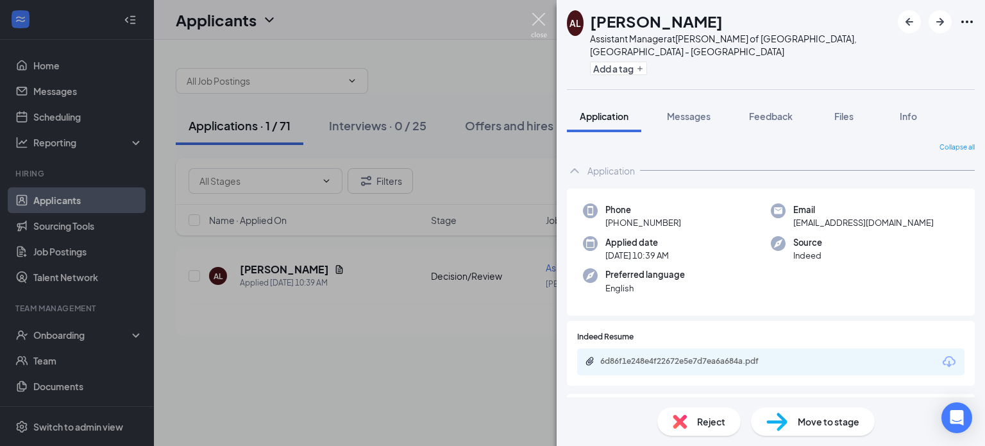
click at [536, 30] on img at bounding box center [539, 25] width 16 height 25
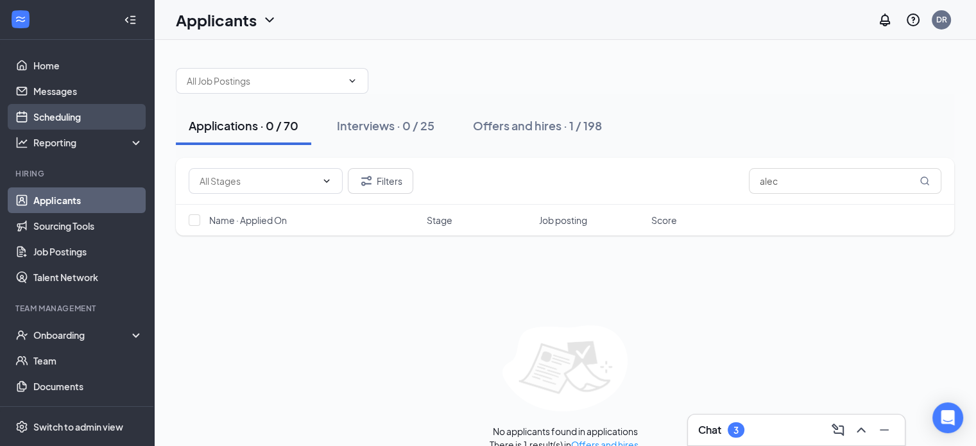
click at [75, 117] on link "Scheduling" at bounding box center [88, 117] width 110 height 26
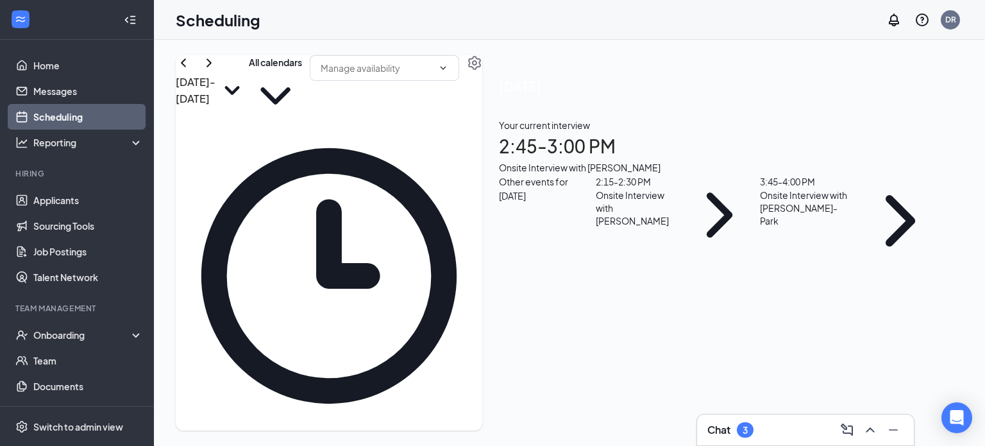
scroll to position [1080, 0]
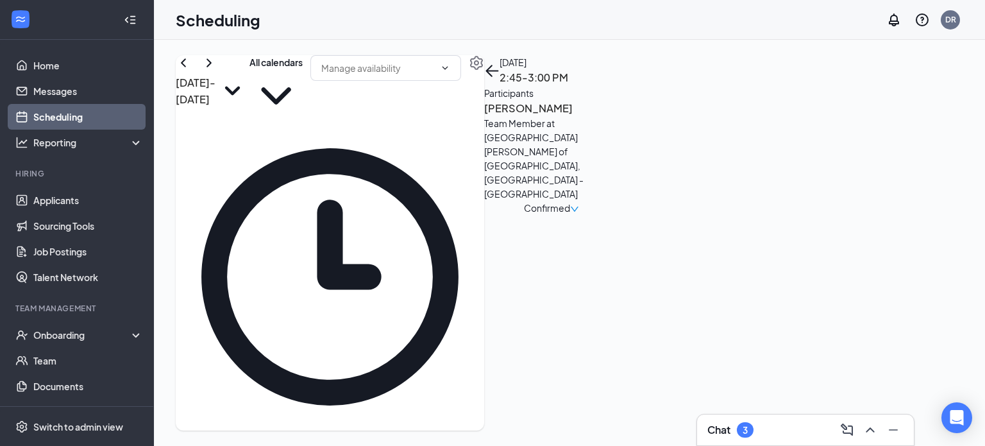
click at [619, 117] on h3 "Antwone Clinton" at bounding box center [551, 108] width 135 height 17
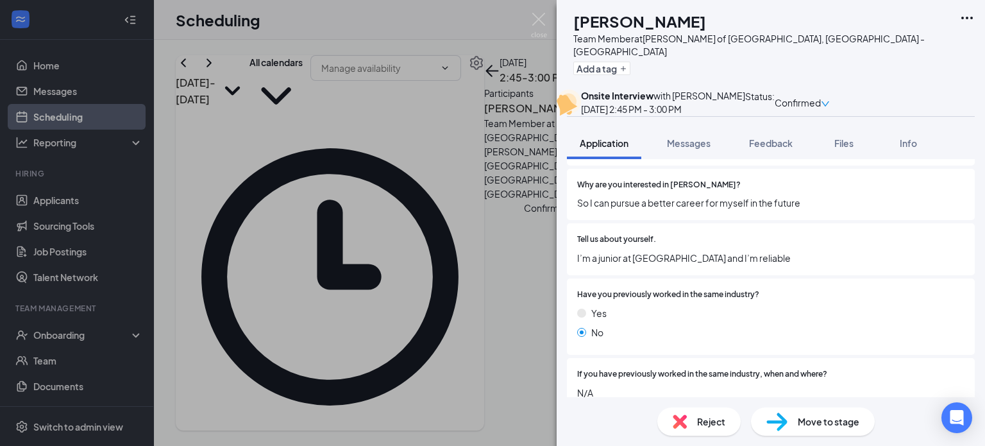
scroll to position [885, 0]
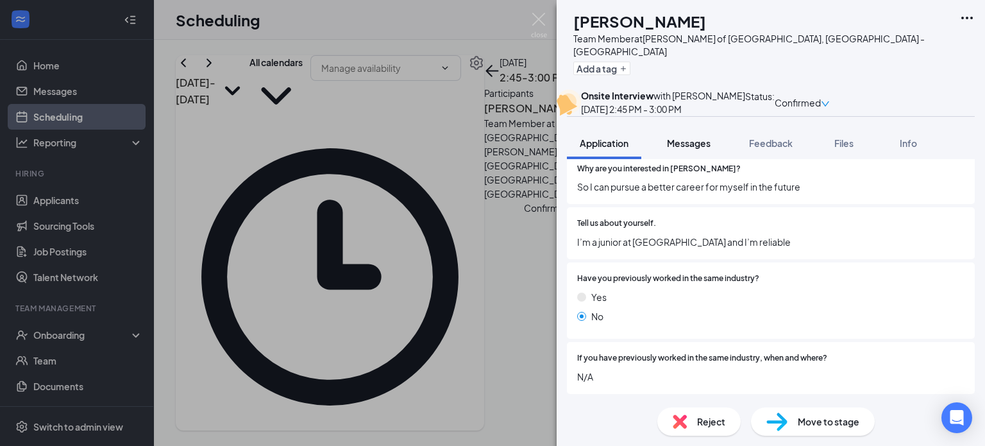
click at [719, 159] on button "Messages" at bounding box center [688, 143] width 69 height 32
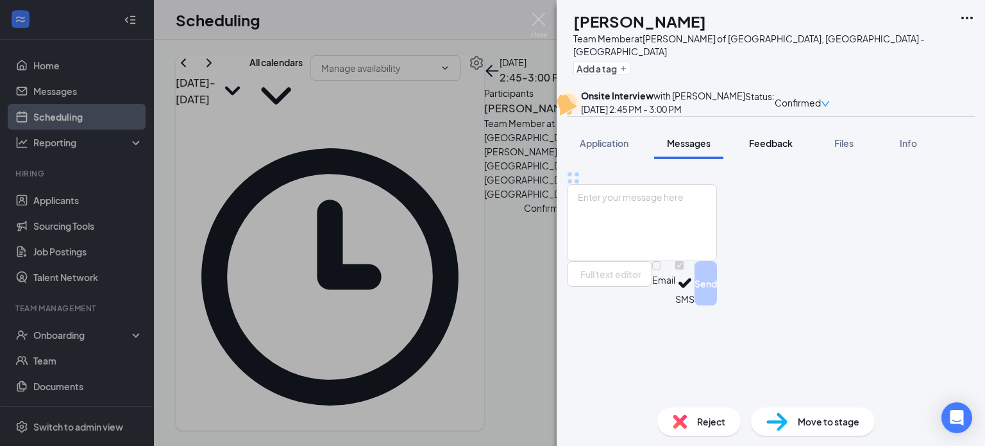
click at [754, 149] on span "Feedback" at bounding box center [771, 143] width 44 height 12
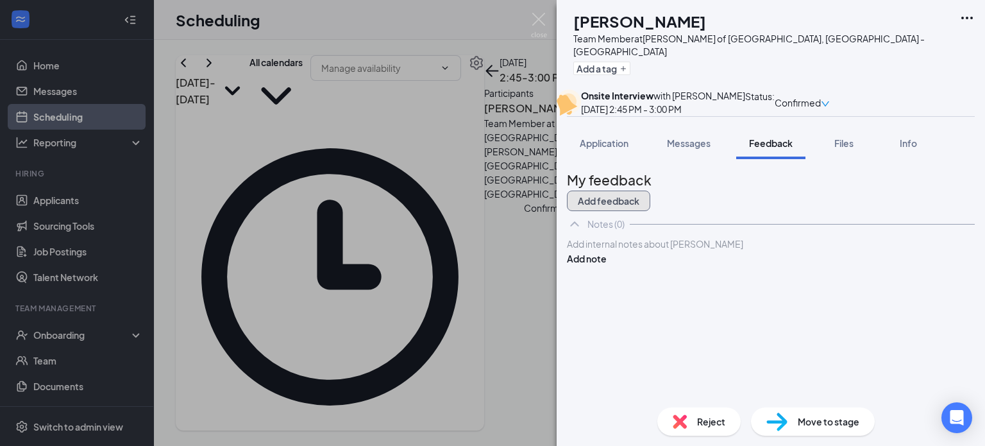
click at [651, 205] on button "Add feedback" at bounding box center [608, 201] width 83 height 21
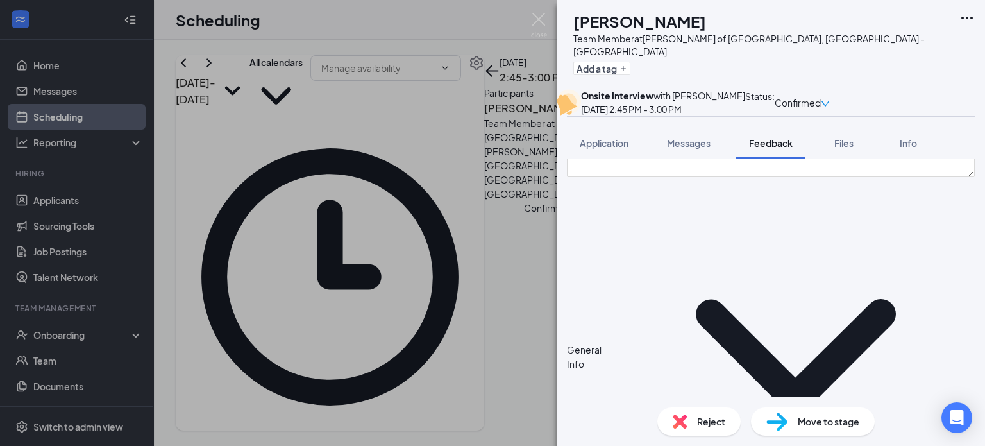
scroll to position [128, 0]
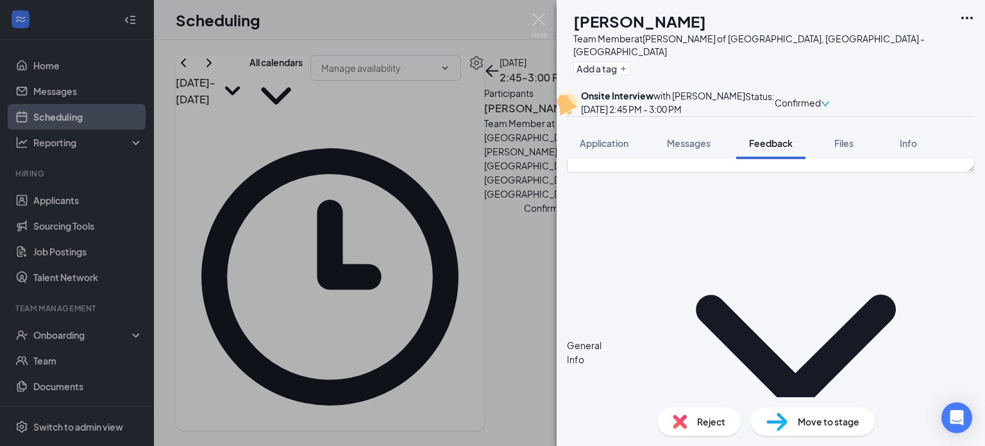
type textarea "N"
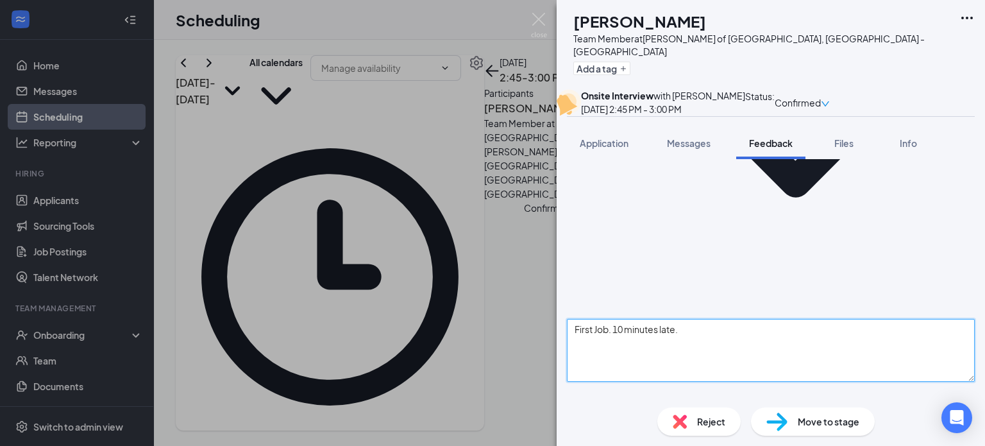
scroll to position [321, 0]
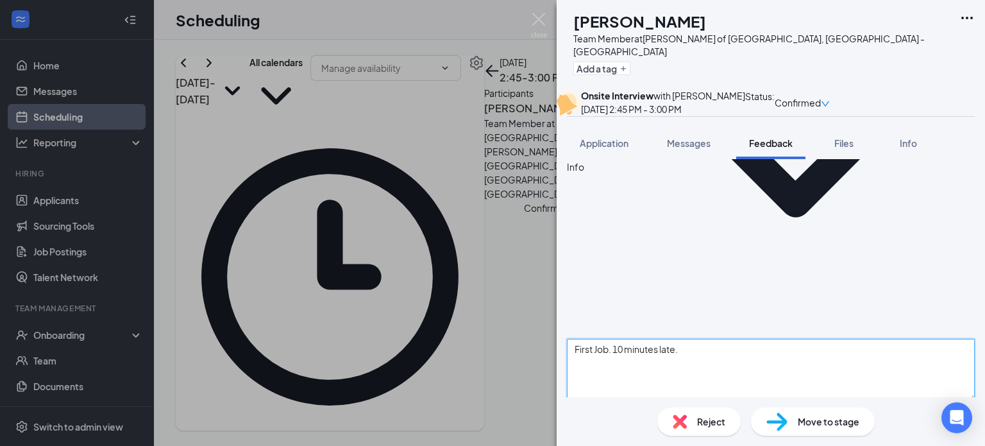
type textarea "First Job. 10 minutes late."
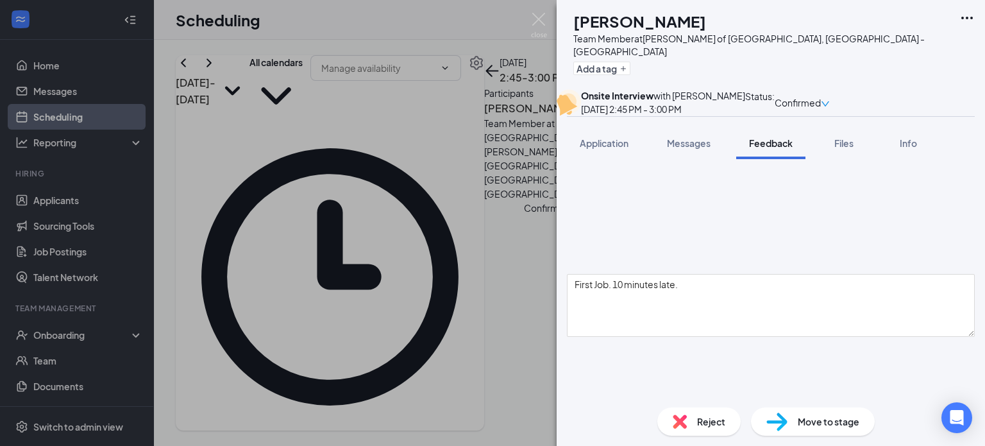
scroll to position [449, 0]
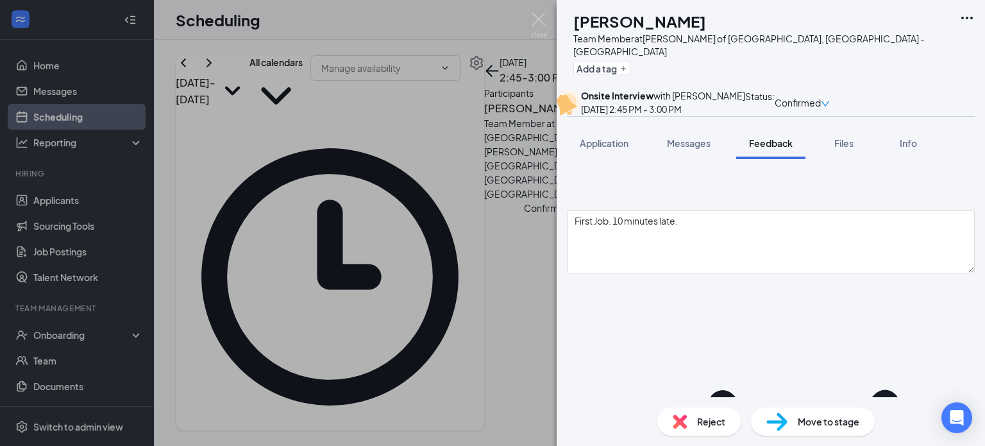
type textarea "Part time. 3pm to close mon - fri. Weekend mornings."
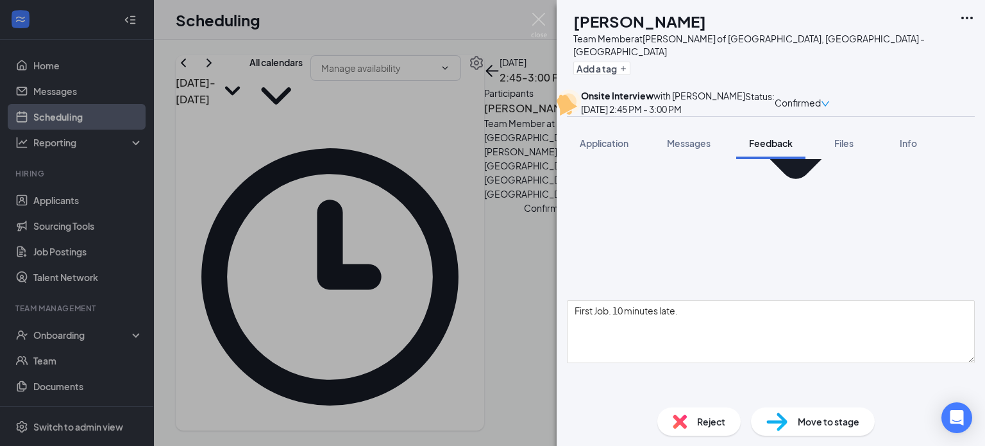
scroll to position [385, 0]
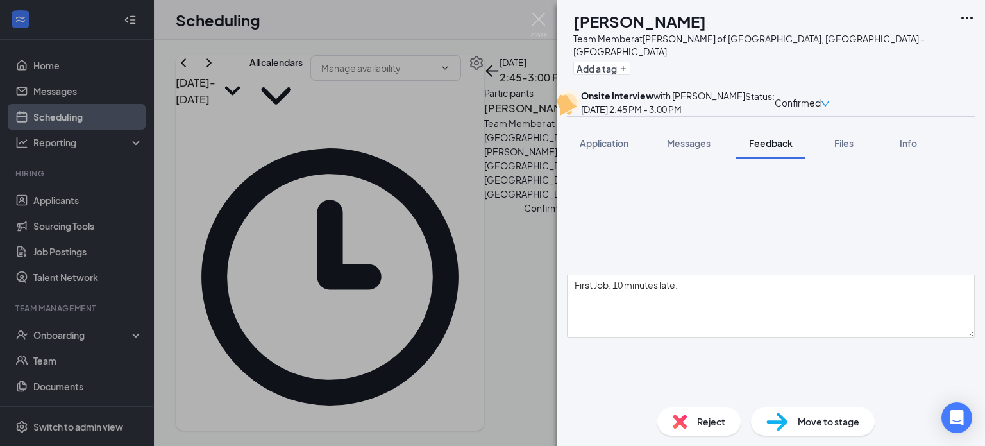
type textarea "1:Nothing. Getting better attendance. 2: Go to manager. 3:Nothing. Hospitality:…"
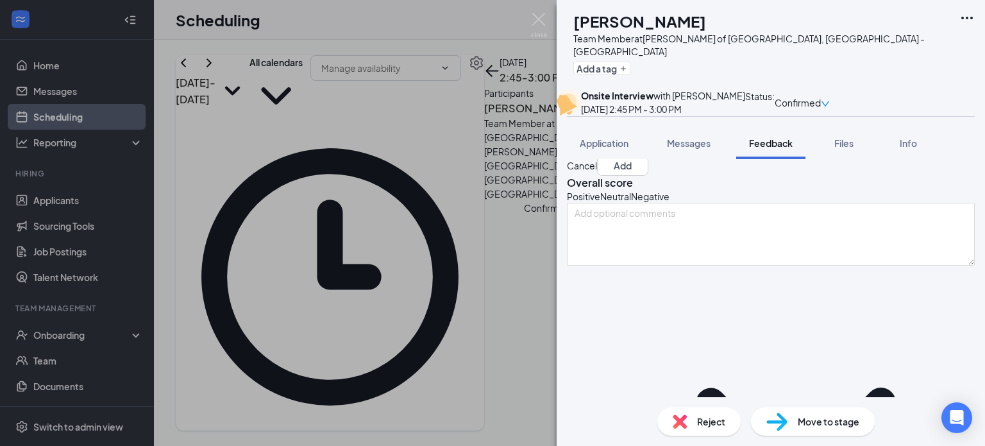
scroll to position [64, 0]
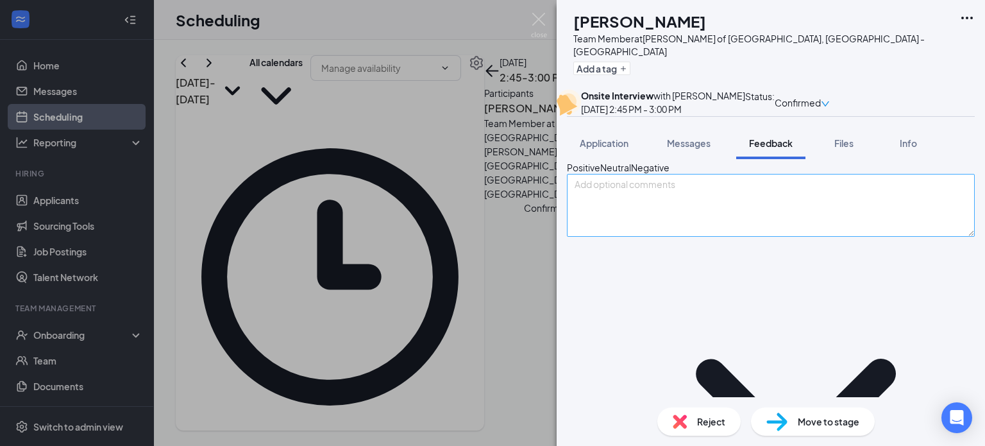
type textarea "Part time. Available 3pm to close mon - fri. Weekend mornings."
click at [730, 237] on textarea at bounding box center [771, 205] width 408 height 63
click at [733, 237] on textarea at bounding box center [771, 205] width 408 height 63
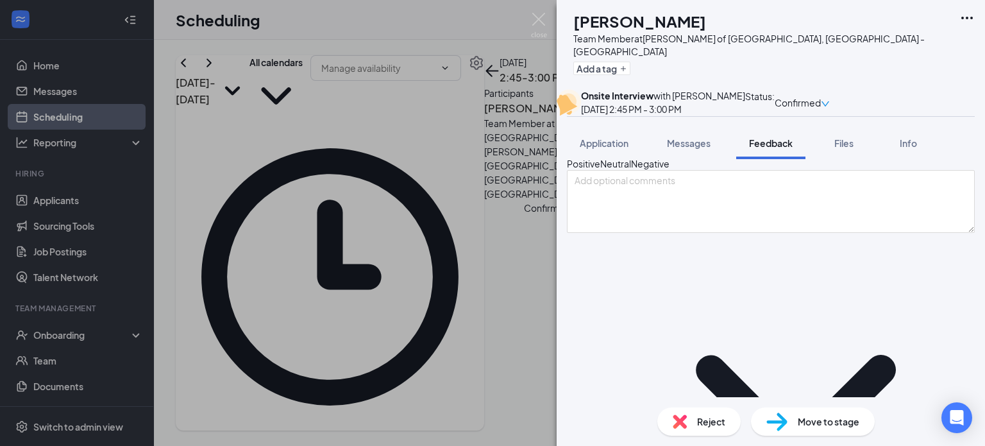
scroll to position [64, 0]
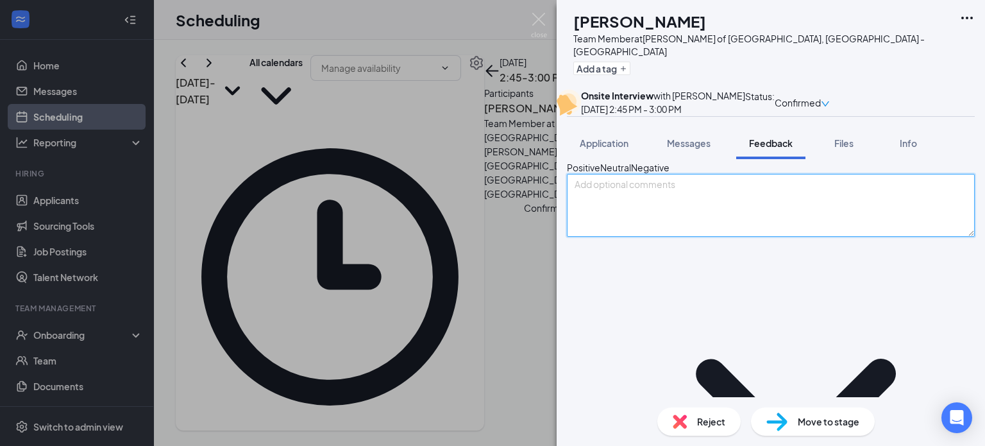
click at [855, 237] on textarea at bounding box center [771, 205] width 408 height 63
type textarea "Very quiet. No eye contact."
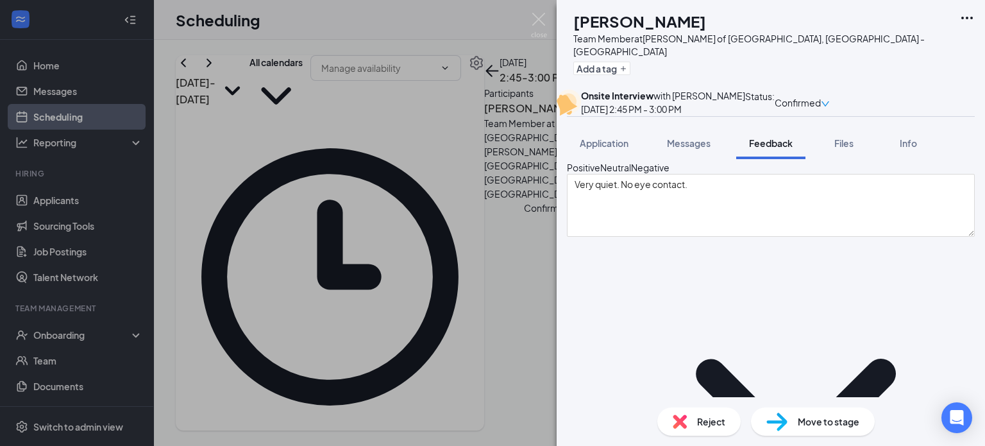
click at [771, 213] on div "Overall score Positive Neutral Negative Very quiet. No eye contact." at bounding box center [771, 192] width 408 height 90
click at [670, 174] on div "Negative" at bounding box center [650, 167] width 38 height 13
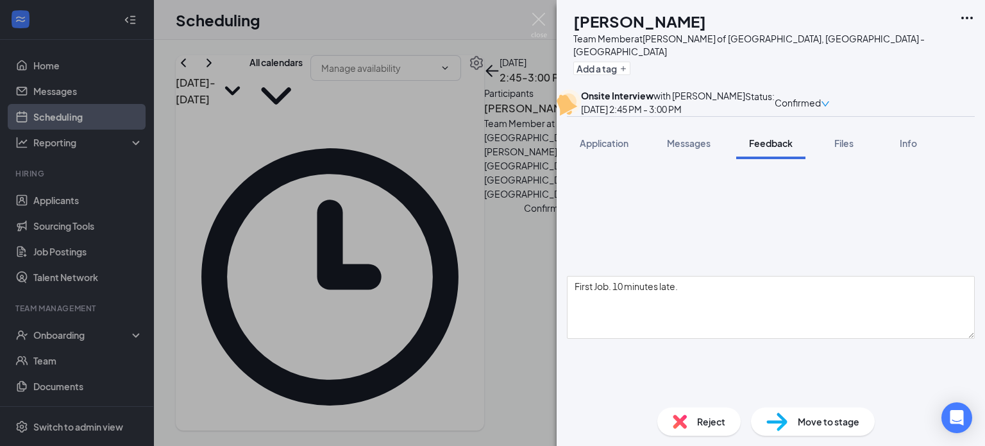
scroll to position [385, 0]
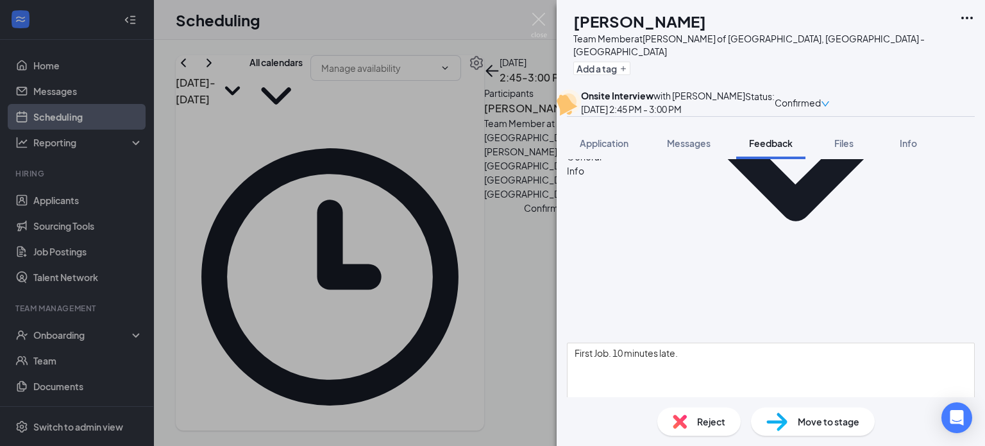
scroll to position [321, 0]
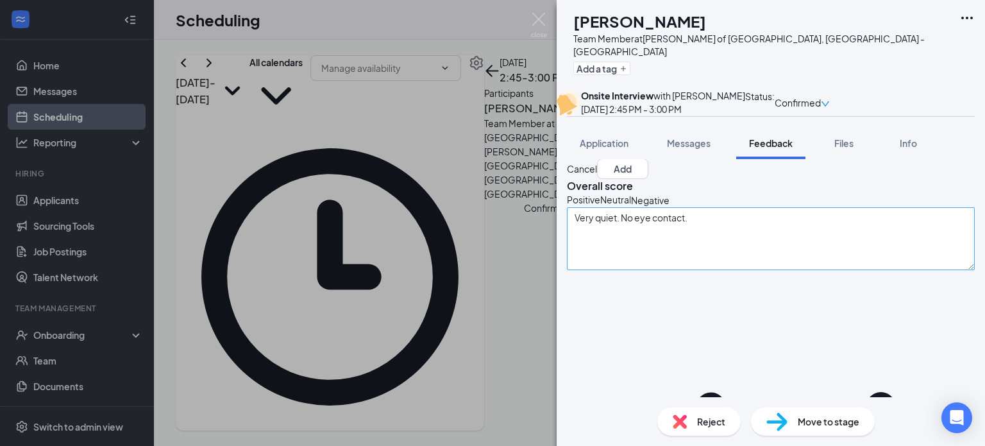
scroll to position [0, 0]
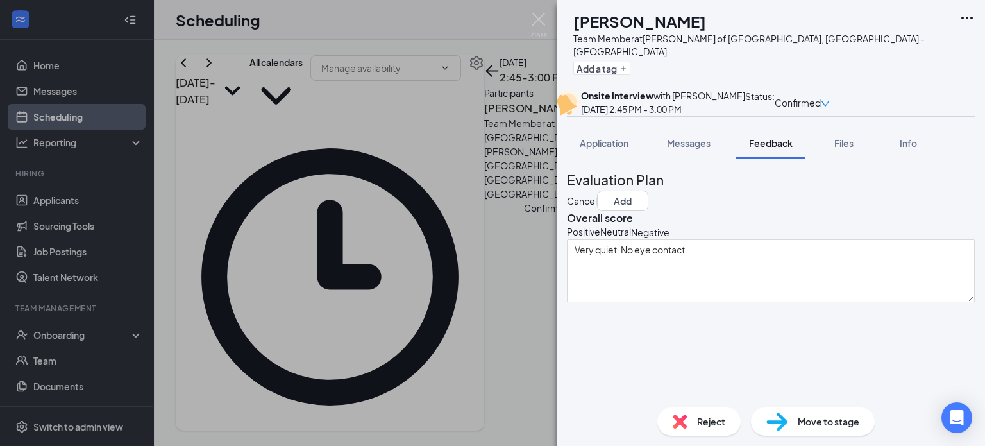
click at [908, 211] on div "Evaluation Plan Cancel Add" at bounding box center [771, 190] width 408 height 42
click at [907, 211] on div "Evaluation Plan Cancel Add" at bounding box center [771, 190] width 408 height 42
click at [649, 207] on button "Add" at bounding box center [622, 201] width 51 height 21
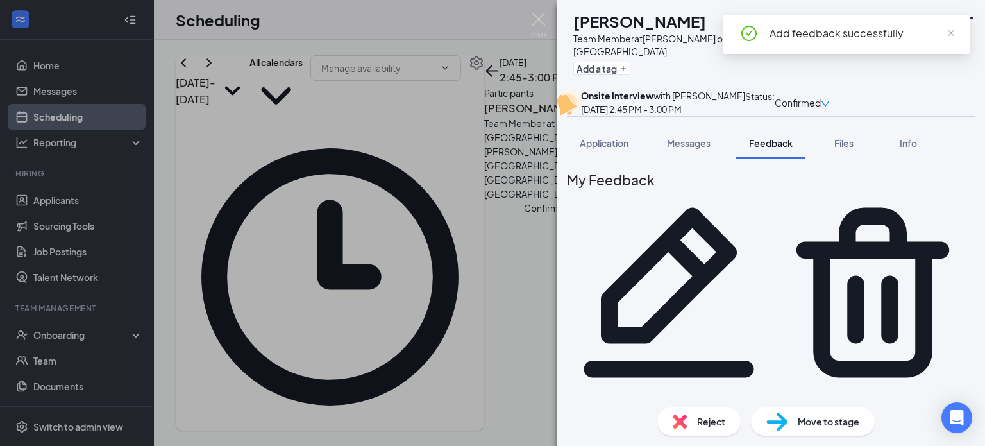
click at [809, 420] on span "Move to stage" at bounding box center [829, 421] width 62 height 14
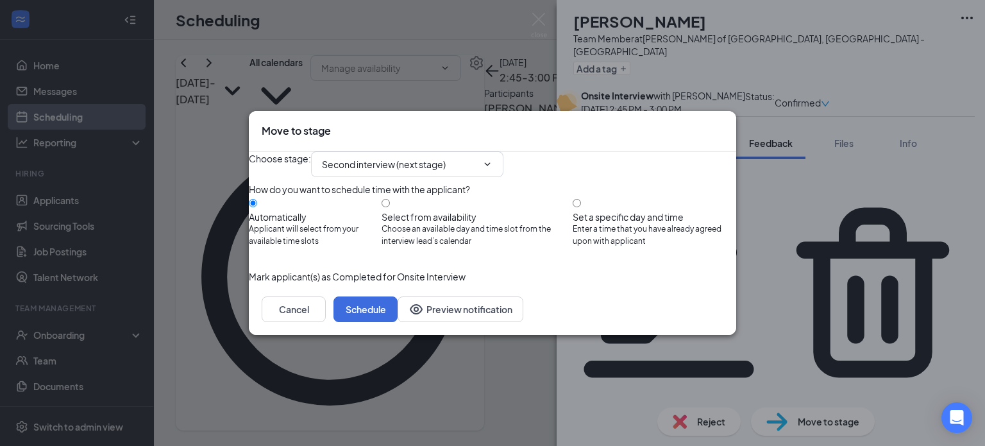
click at [438, 184] on div "How do you want to schedule time with the applicant?" at bounding box center [493, 189] width 488 height 14
click at [430, 157] on input "Second interview (next stage)" at bounding box center [399, 164] width 155 height 14
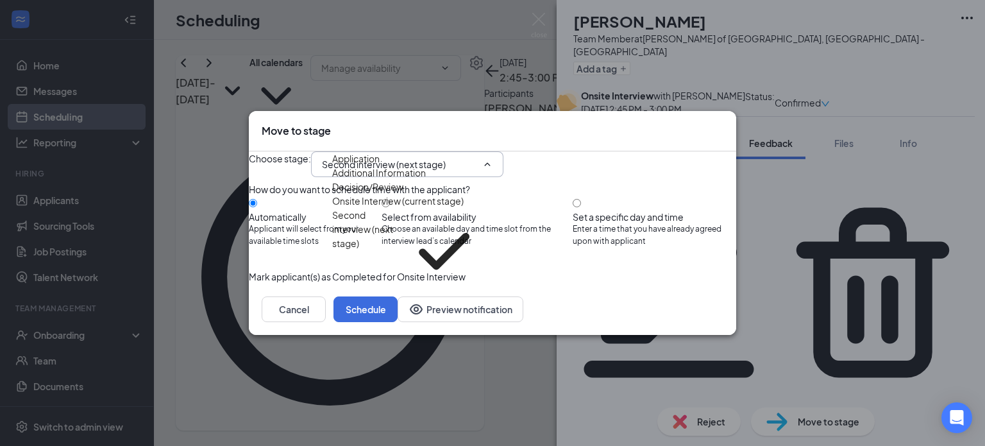
scroll to position [44, 0]
click at [404, 309] on div "Decision/Review" at bounding box center [367, 316] width 71 height 14
type input "Decision/Review"
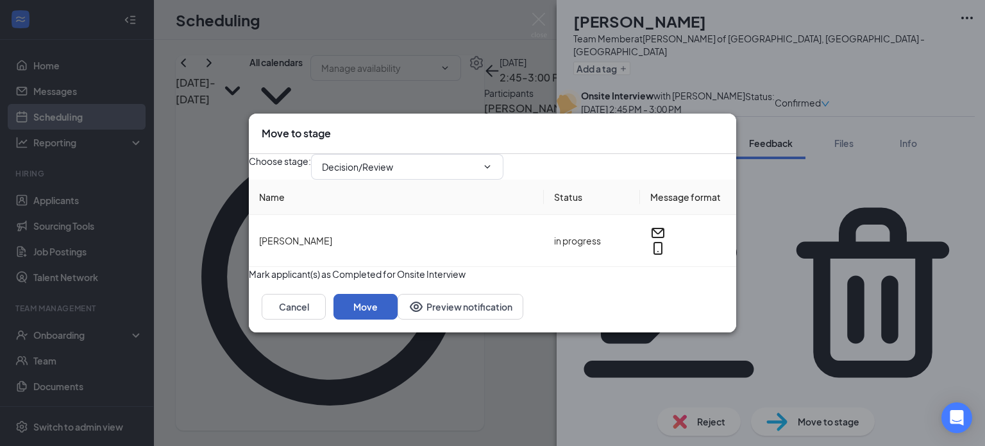
click at [398, 320] on button "Move" at bounding box center [366, 307] width 64 height 26
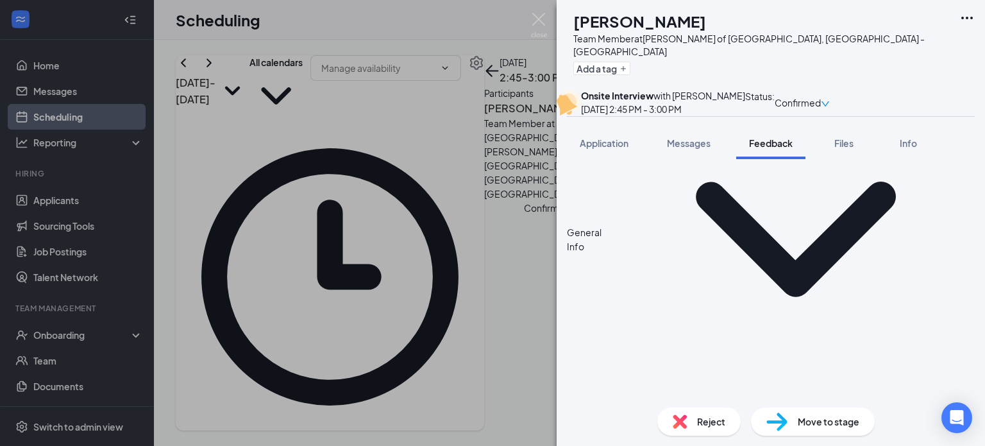
scroll to position [380, 0]
